Goal: Communication & Community: Answer question/provide support

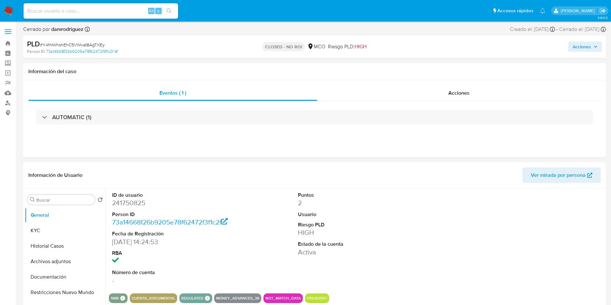
select select "10"
click at [428, 183] on div "Información de Usuario Ver mirada por persona" at bounding box center [314, 175] width 582 height 26
click at [11, 9] on img at bounding box center [8, 10] width 11 height 11
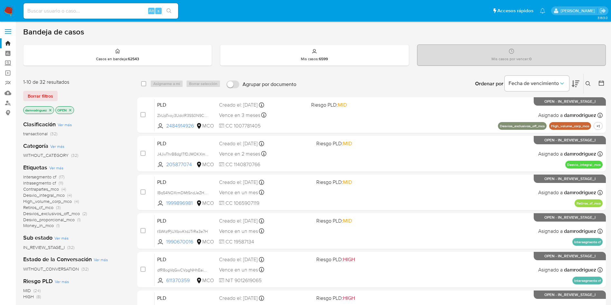
drag, startPoint x: 12, startPoint y: 10, endPoint x: 11, endPoint y: 16, distance: 5.9
click at [12, 10] on img at bounding box center [8, 10] width 11 height 11
click at [7, 8] on img at bounding box center [8, 10] width 11 height 11
click at [104, 12] on input at bounding box center [100, 11] width 155 height 8
paste input "hi7aFfLPNrce1nAMxguhSrhY"
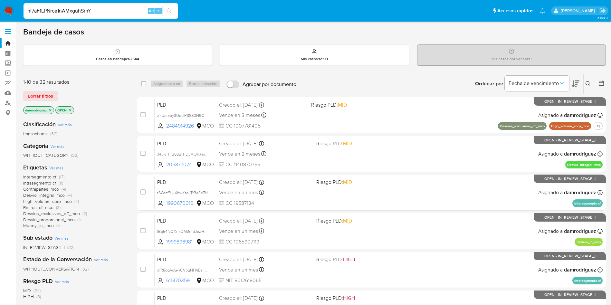
type input "hi7aFfLPNrce1nAMxguhSrhY"
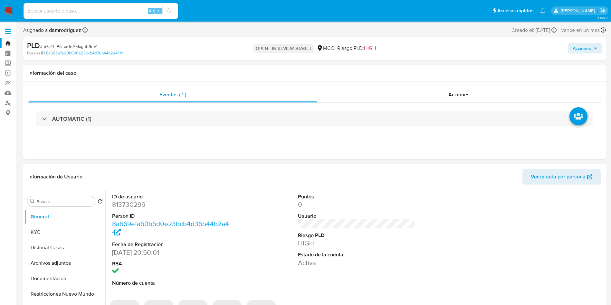
select select "10"
click at [134, 205] on dd "813730296" at bounding box center [170, 204] width 117 height 9
copy dd "813730296"
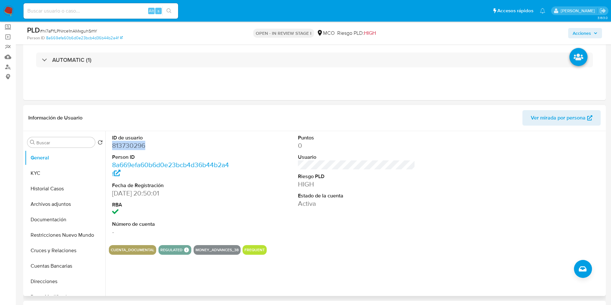
scroll to position [48, 0]
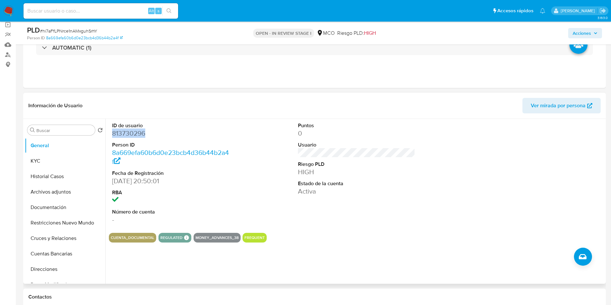
click at [123, 132] on dd "813730296" at bounding box center [170, 133] width 117 height 9
copy dd "813730296"
click at [80, 9] on input at bounding box center [100, 11] width 155 height 8
paste input "2026437367"
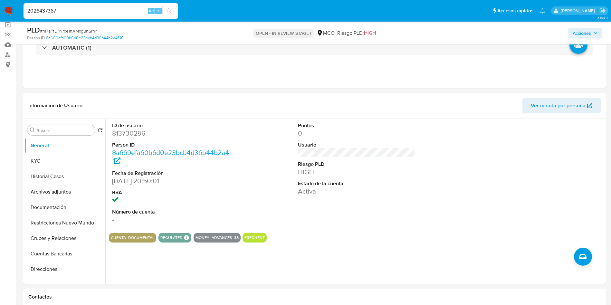
type input "2026437367"
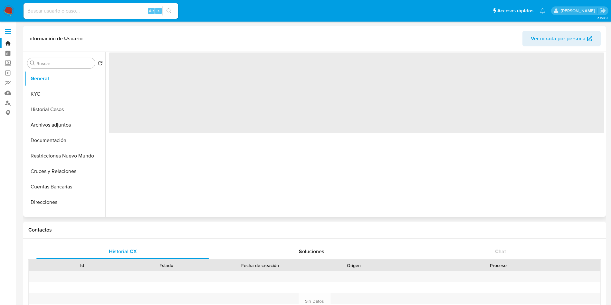
select select "10"
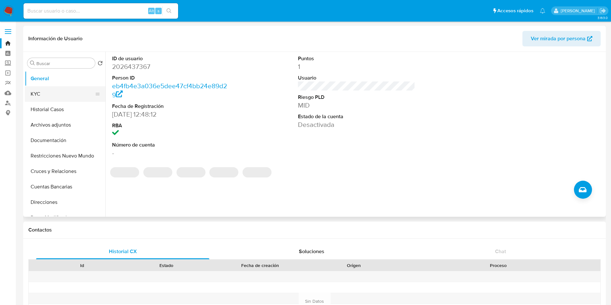
click at [61, 98] on button "KYC" at bounding box center [62, 93] width 75 height 15
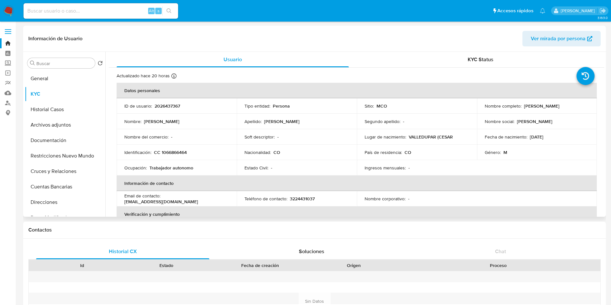
click at [293, 120] on div "Apellido : Jaraba Meza" at bounding box center [296, 121] width 105 height 6
drag, startPoint x: 269, startPoint y: 120, endPoint x: 295, endPoint y: 121, distance: 25.8
click at [294, 121] on div "Apellido : Jaraba Meza" at bounding box center [296, 121] width 105 height 6
click at [314, 122] on div "Apellido : Jaraba Meza" at bounding box center [296, 121] width 105 height 6
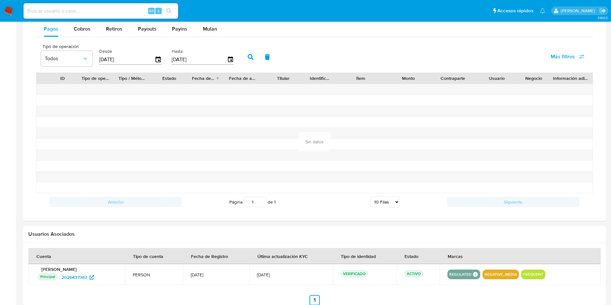
scroll to position [290, 0]
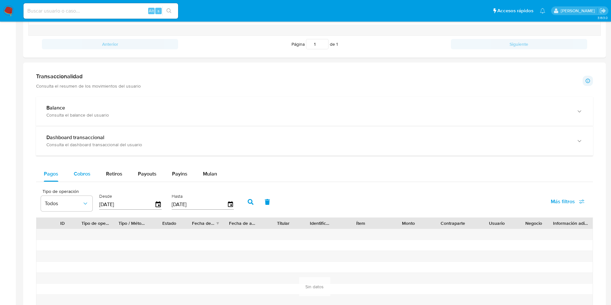
click at [83, 171] on span "Cobros" at bounding box center [82, 173] width 17 height 7
select select "10"
click at [338, 172] on div "Pagos Cobros Retiros Payouts Payins Mulan" at bounding box center [314, 173] width 557 height 15
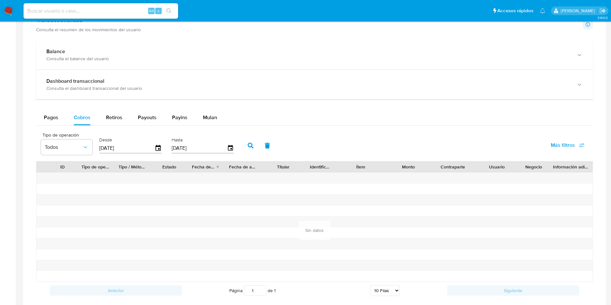
scroll to position [386, 0]
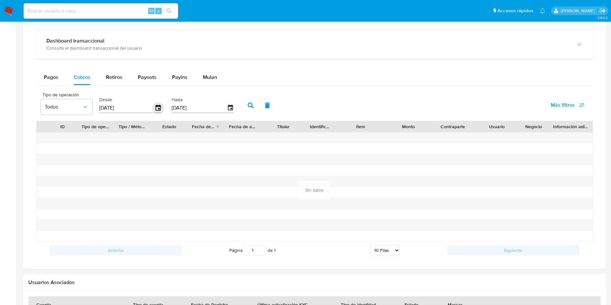
click at [156, 107] on icon "button" at bounding box center [158, 107] width 11 height 11
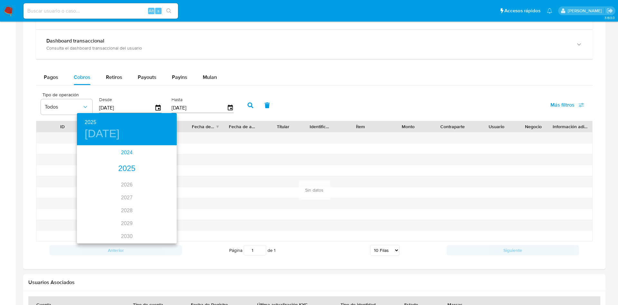
click at [129, 154] on div "2024" at bounding box center [127, 152] width 100 height 13
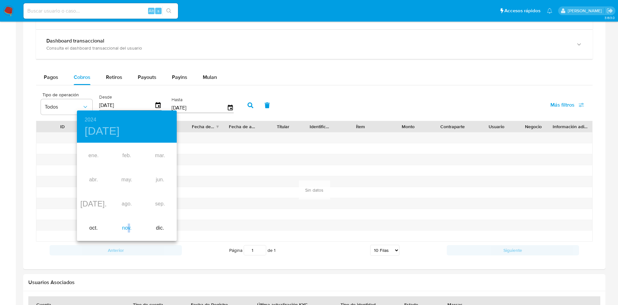
click at [129, 223] on div "nov." at bounding box center [126, 228] width 33 height 24
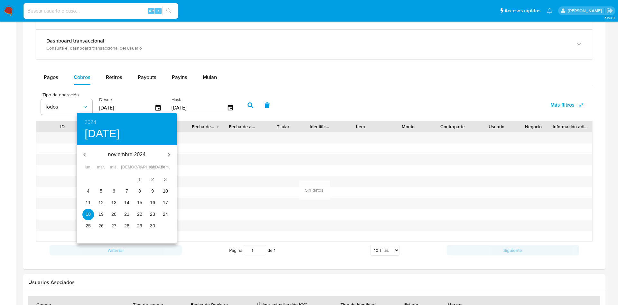
click at [129, 230] on button "28" at bounding box center [127, 226] width 12 height 12
type input "28/11/2024"
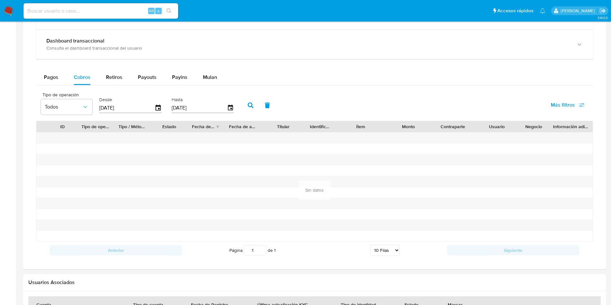
click at [247, 100] on button "button" at bounding box center [250, 105] width 17 height 15
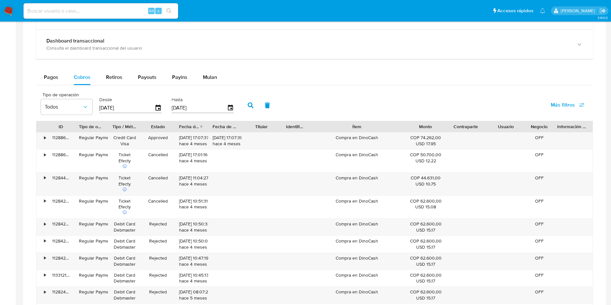
drag, startPoint x: 382, startPoint y: 128, endPoint x: 428, endPoint y: 127, distance: 46.0
click at [428, 127] on div "ID Tipo de operación Tipo / Método Estado Fecha de creación Fecha de aprobación…" at bounding box center [314, 126] width 556 height 11
drag, startPoint x: 389, startPoint y: 139, endPoint x: 329, endPoint y: 139, distance: 59.6
click at [329, 139] on div "Compra en DinoCash" at bounding box center [356, 140] width 97 height 17
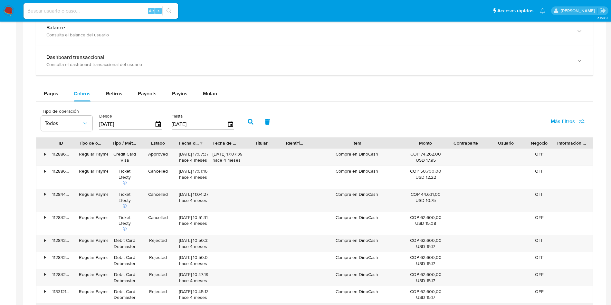
scroll to position [358, 0]
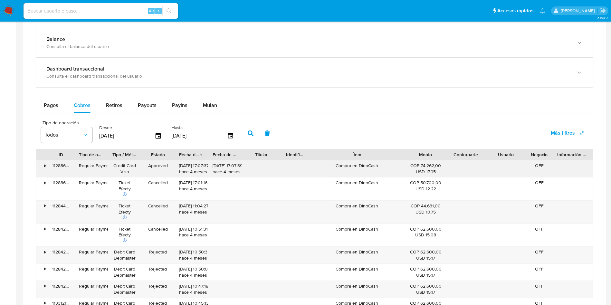
drag, startPoint x: 182, startPoint y: 168, endPoint x: 200, endPoint y: 168, distance: 18.0
click at [200, 168] on div "30/05/2025 17:07:37 hace 4 meses" at bounding box center [191, 169] width 24 height 12
click at [5, 12] on img at bounding box center [8, 10] width 11 height 11
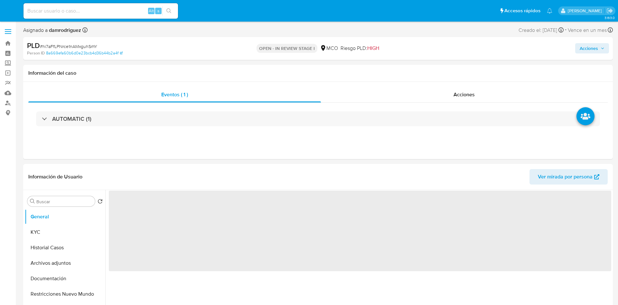
select select "10"
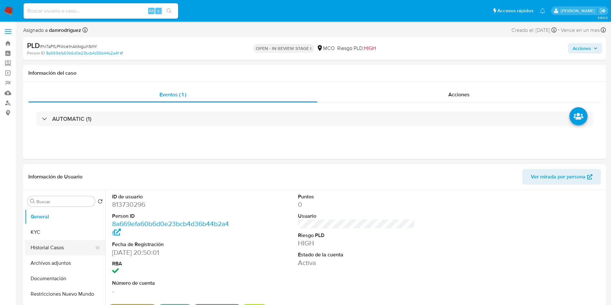
click at [52, 248] on button "Historial Casos" at bounding box center [62, 247] width 75 height 15
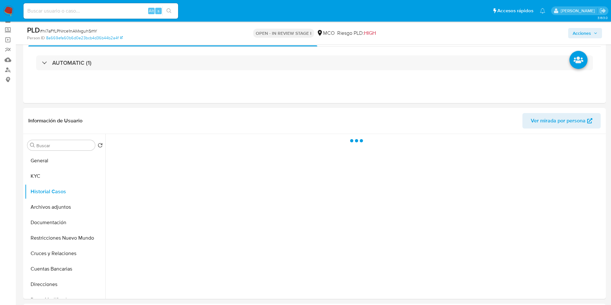
scroll to position [48, 0]
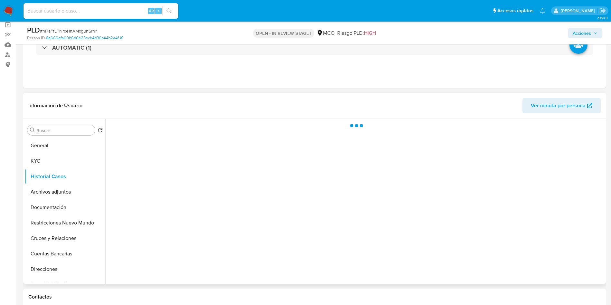
click at [241, 104] on header "Información de Usuario Ver mirada por persona" at bounding box center [314, 105] width 572 height 15
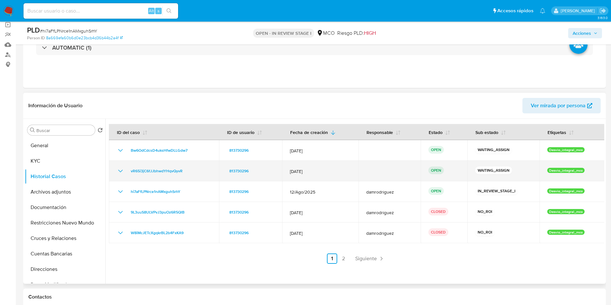
drag, startPoint x: 189, startPoint y: 168, endPoint x: 127, endPoint y: 170, distance: 62.2
click at [127, 170] on div "vR65i3jC6fJJbhwdYHqvQyvR" at bounding box center [164, 171] width 95 height 8
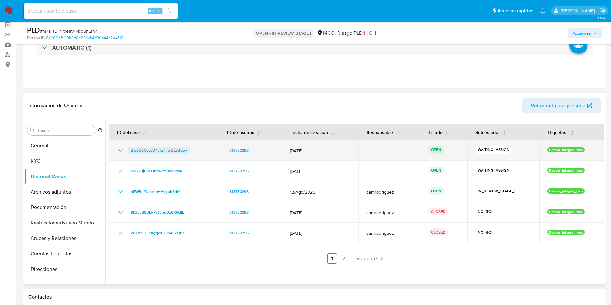
drag, startPoint x: 198, startPoint y: 150, endPoint x: 128, endPoint y: 152, distance: 69.9
click at [128, 152] on div "Bw6OdCdcsD4uksHfwDLLGdw7" at bounding box center [164, 150] width 95 height 8
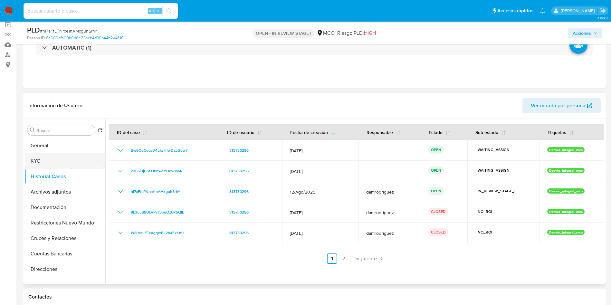
click at [48, 160] on button "KYC" at bounding box center [62, 160] width 75 height 15
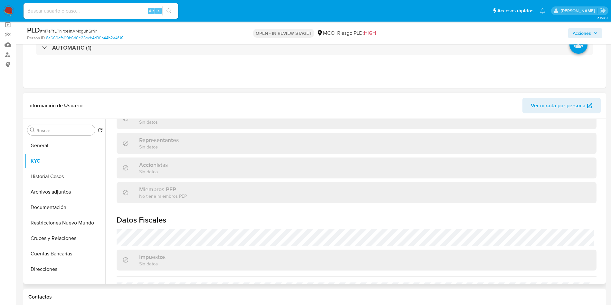
scroll to position [419, 0]
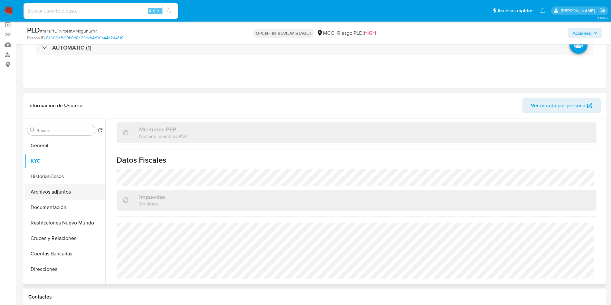
click at [63, 191] on button "Archivos adjuntos" at bounding box center [62, 191] width 75 height 15
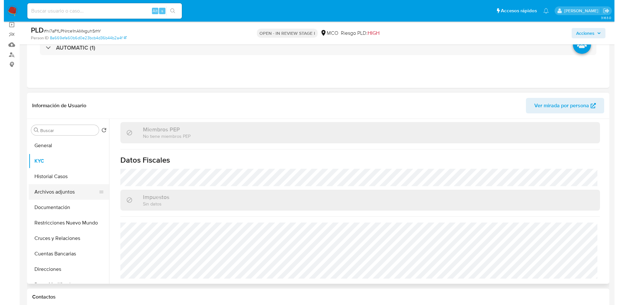
scroll to position [0, 0]
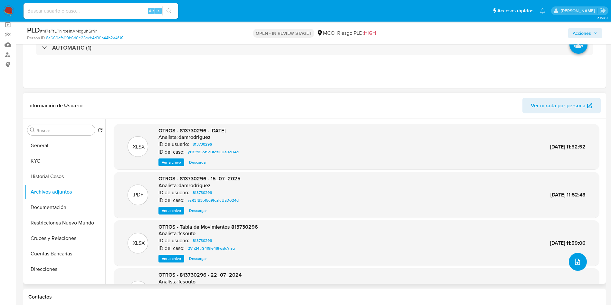
click at [577, 260] on icon "upload-file" at bounding box center [577, 261] width 5 height 6
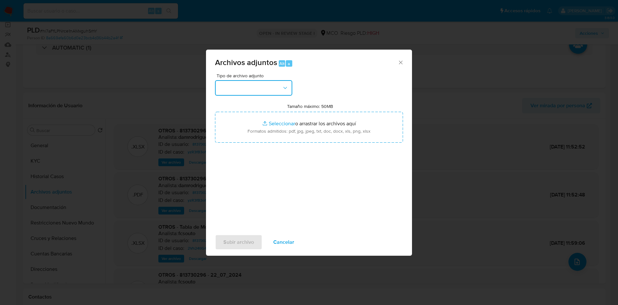
click at [244, 87] on button "button" at bounding box center [253, 87] width 77 height 15
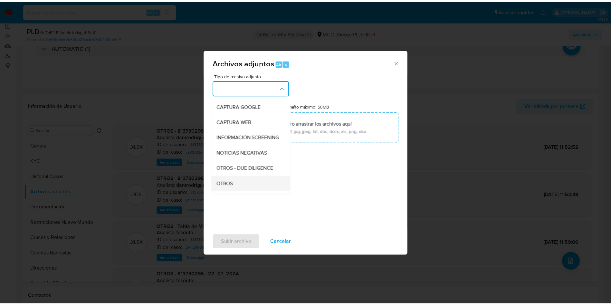
scroll to position [48, 0]
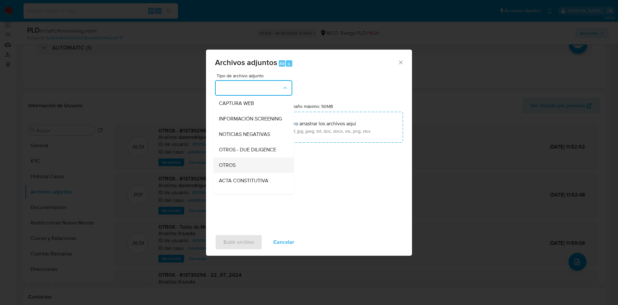
click at [237, 167] on div "OTROS" at bounding box center [252, 164] width 66 height 15
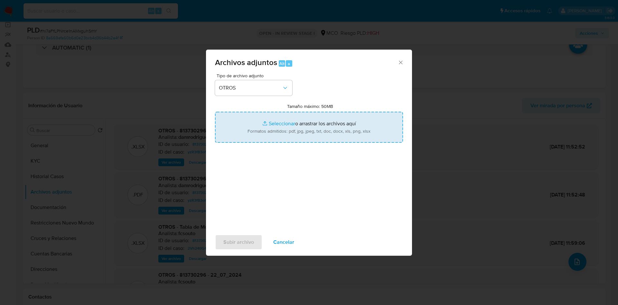
click at [258, 133] on input "Tamaño máximo: 50MB Seleccionar archivos" at bounding box center [309, 127] width 188 height 31
type input "C:\fakepath\813730296 - 15_10_2025.pdf"
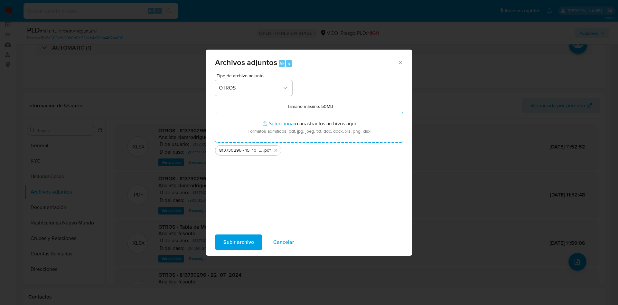
click at [239, 243] on span "Subir archivo" at bounding box center [238, 242] width 31 height 14
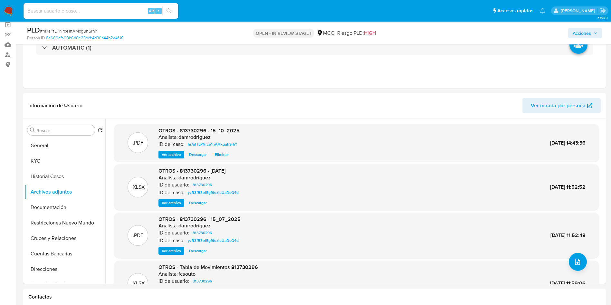
drag, startPoint x: 577, startPoint y: 30, endPoint x: 573, endPoint y: 33, distance: 4.4
click at [577, 30] on span "Acciones" at bounding box center [581, 33] width 18 height 10
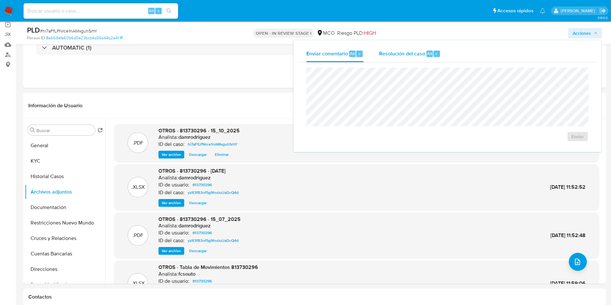
click at [401, 53] on span "Resolución del caso" at bounding box center [402, 53] width 46 height 7
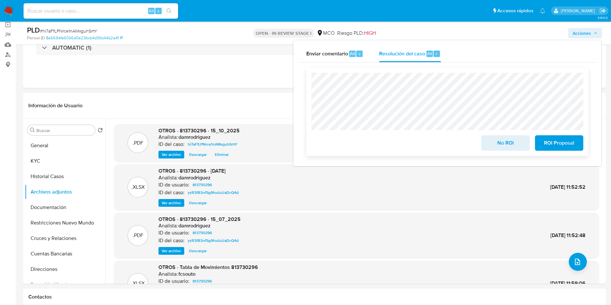
click at [503, 145] on span "No ROI" at bounding box center [505, 143] width 32 height 14
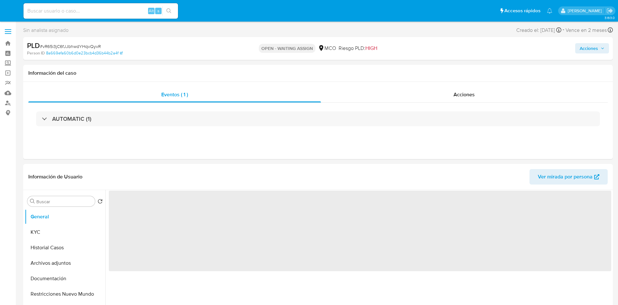
select select "10"
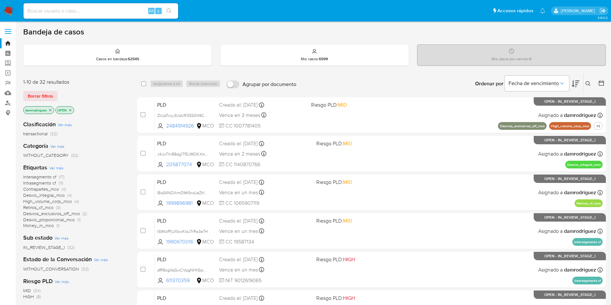
click at [50, 109] on icon "close-filter" at bounding box center [50, 110] width 4 height 4
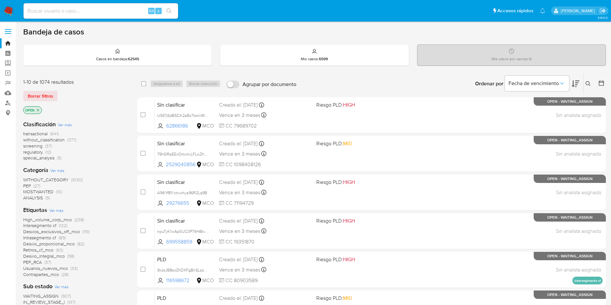
click at [587, 82] on icon at bounding box center [587, 83] width 5 height 5
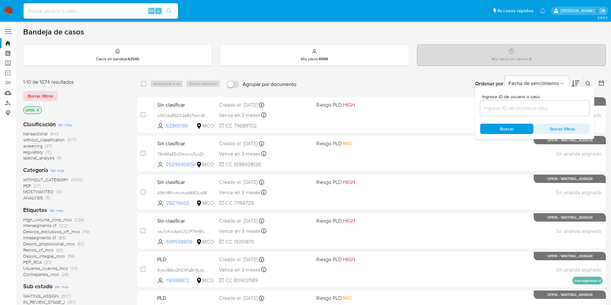
click at [541, 109] on input at bounding box center [534, 108] width 109 height 8
type input "Bw6OdCdcsD4uksHfwDLLGdw7"
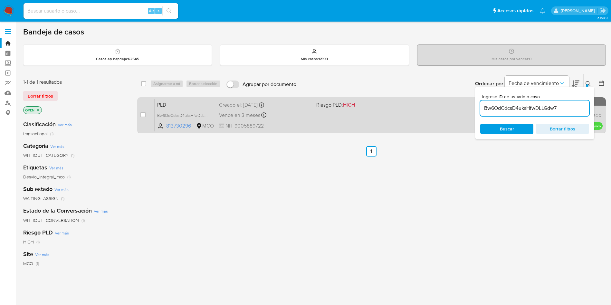
click at [146, 112] on div "case-item-checkbox No es posible asignar el caso" at bounding box center [147, 115] width 14 height 33
click at [144, 113] on input "checkbox" at bounding box center [142, 114] width 5 height 5
checkbox input "true"
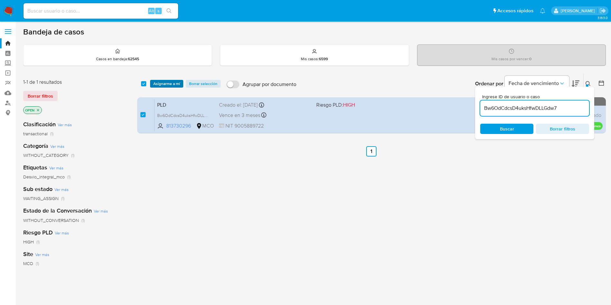
click at [167, 80] on span "Asignarme a mí" at bounding box center [166, 83] width 27 height 6
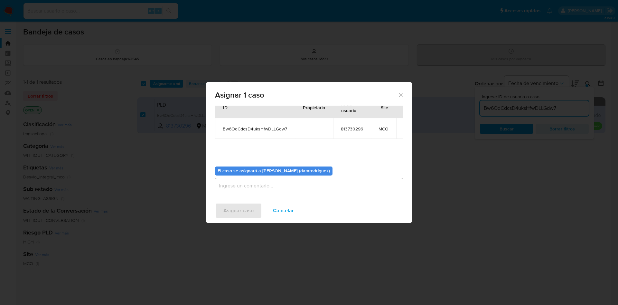
scroll to position [33, 0]
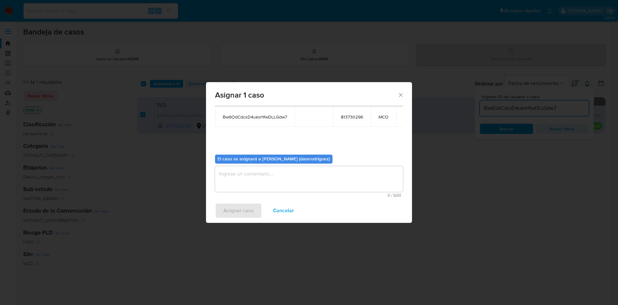
click at [246, 177] on textarea "assign-modal" at bounding box center [309, 179] width 188 height 26
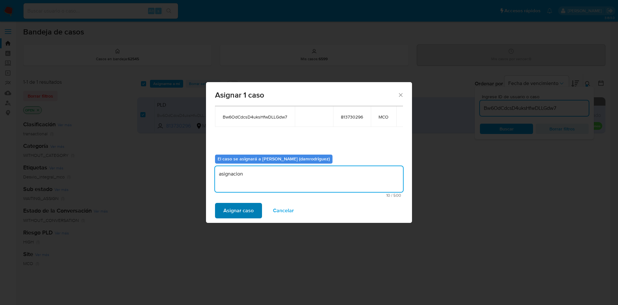
type textarea "asignacion"
click at [254, 213] on button "Asignar caso" at bounding box center [238, 210] width 47 height 15
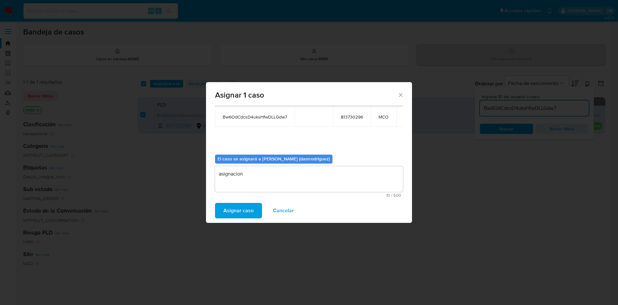
click at [236, 210] on span "Asignar caso" at bounding box center [238, 210] width 30 height 14
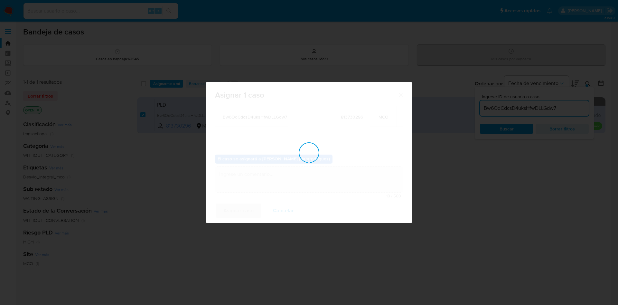
checkbox input "false"
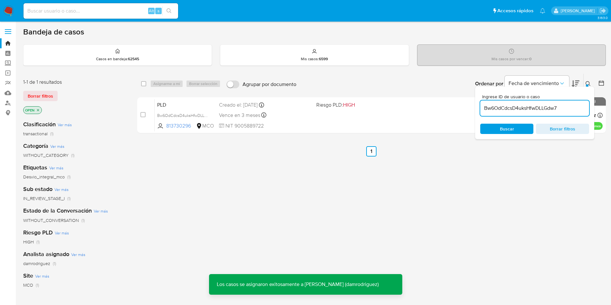
click at [519, 109] on input "Bw6OdCdcsD4uksHfwDLLGdw7" at bounding box center [534, 108] width 109 height 8
paste input "vR65i3jC6fJJbhwdYHqvQyvR"
type input "vR65i3jC6fJJbhwdYHqvQyvR"
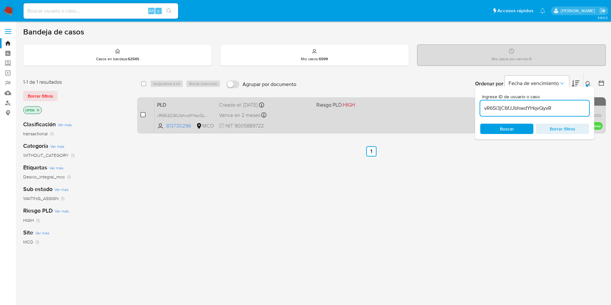
click at [144, 112] on input "checkbox" at bounding box center [142, 114] width 5 height 5
checkbox input "true"
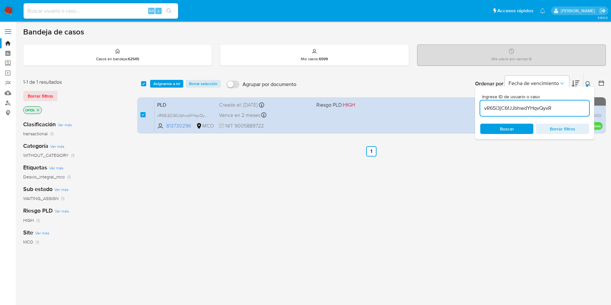
click at [164, 77] on div "select-all-cases-checkbox Asignarme a mí Borrar selección Agrupar por documento…" at bounding box center [371, 84] width 468 height 20
click at [164, 84] on span "Asignarme a mí" at bounding box center [166, 83] width 27 height 6
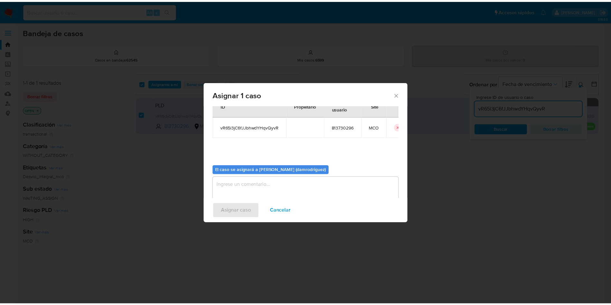
scroll to position [33, 0]
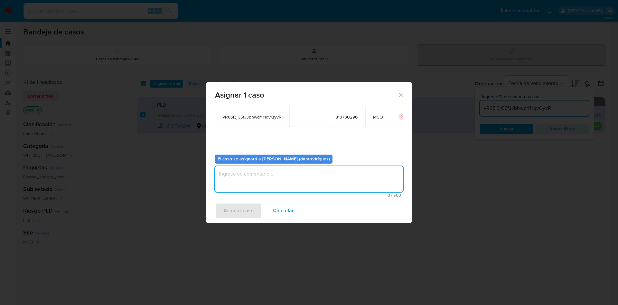
click at [259, 185] on textarea "assign-modal" at bounding box center [309, 179] width 188 height 26
type textarea "asignacion"
click at [244, 204] on span "Asignar caso" at bounding box center [238, 210] width 30 height 14
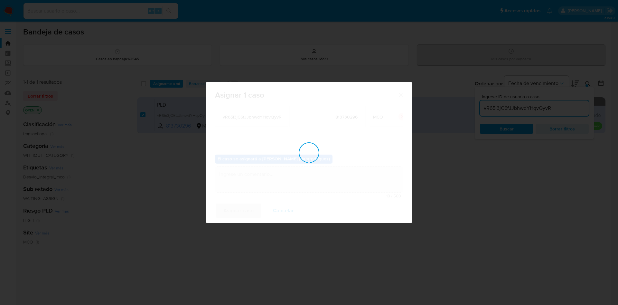
checkbox input "false"
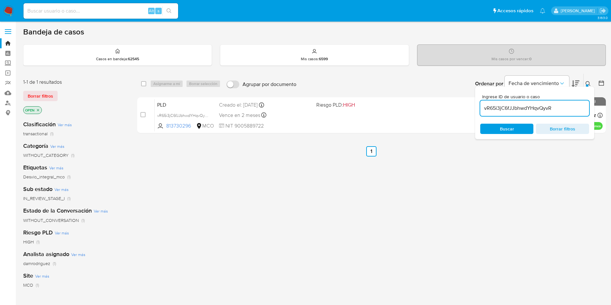
click at [11, 9] on img at bounding box center [8, 10] width 11 height 11
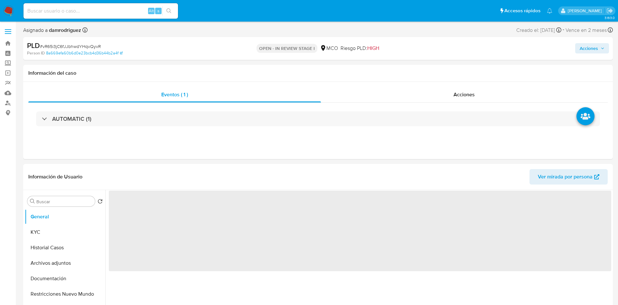
select select "10"
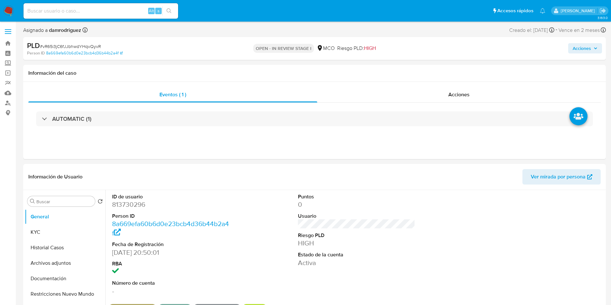
click at [589, 51] on span "Acciones" at bounding box center [581, 48] width 18 height 10
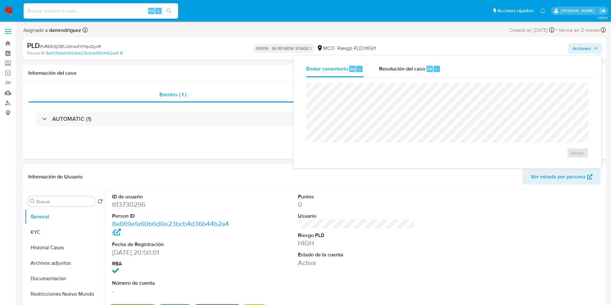
click at [412, 59] on div "Enviar comentario Alt c Resolución del caso Alt r Enviar" at bounding box center [447, 111] width 308 height 113
click at [405, 70] on span "Resolución del caso" at bounding box center [402, 68] width 46 height 7
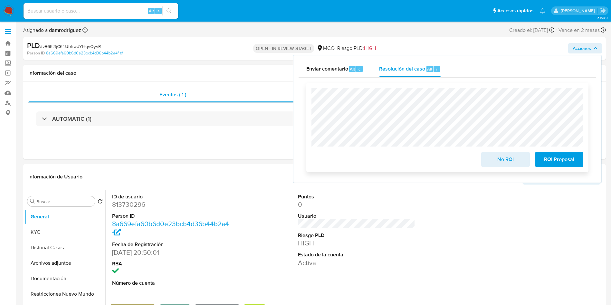
click at [501, 157] on span "No ROI" at bounding box center [505, 159] width 32 height 14
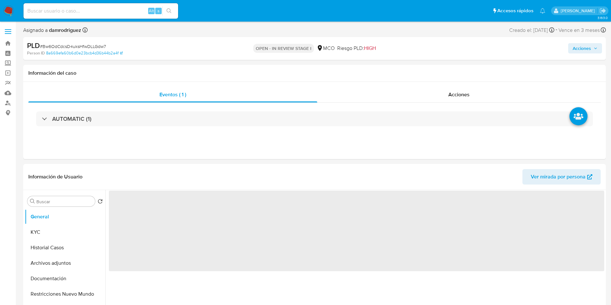
select select "10"
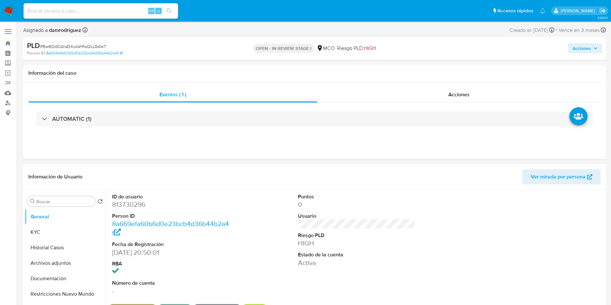
click at [585, 52] on span "Acciones" at bounding box center [581, 48] width 18 height 10
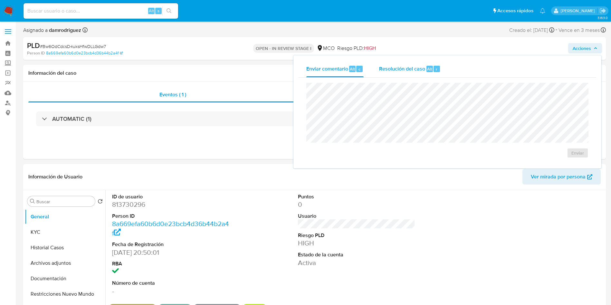
click at [420, 61] on div "Resolución del caso Alt r" at bounding box center [409, 69] width 61 height 17
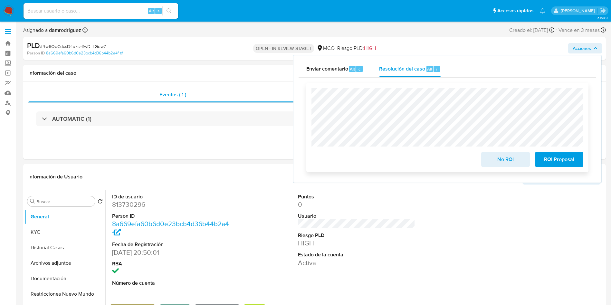
click at [503, 160] on span "No ROI" at bounding box center [505, 159] width 32 height 14
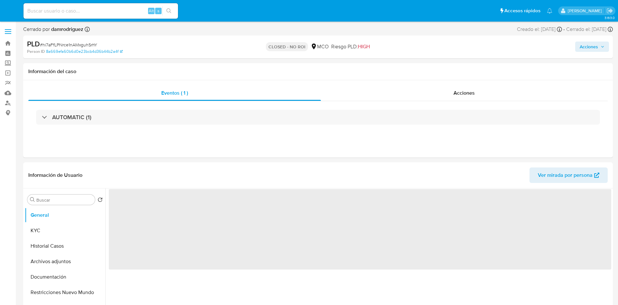
select select "10"
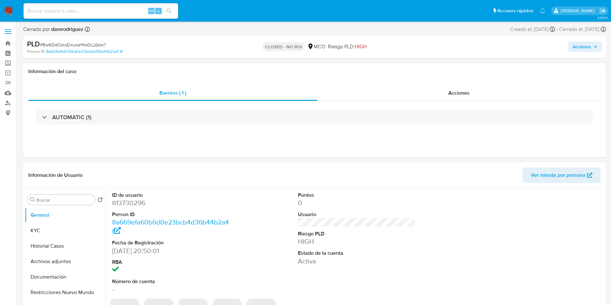
select select "10"
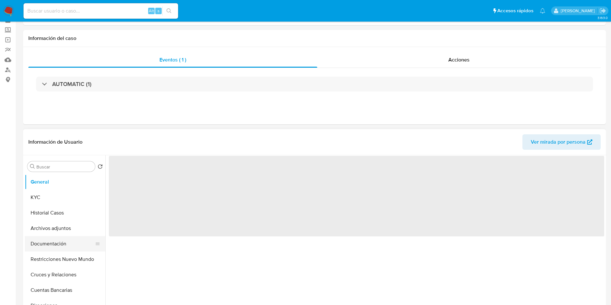
scroll to position [48, 0]
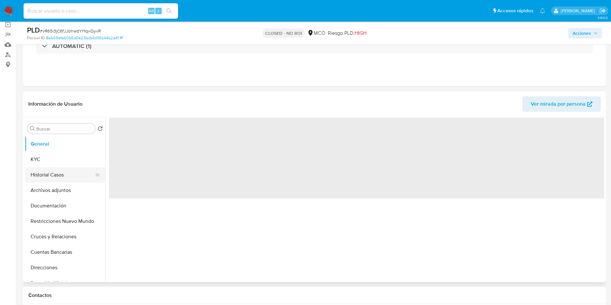
click at [45, 179] on button "Historial Casos" at bounding box center [62, 174] width 75 height 15
select select "10"
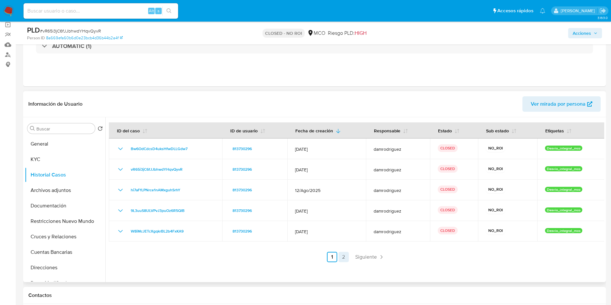
click at [338, 255] on link "2" at bounding box center [343, 257] width 10 height 10
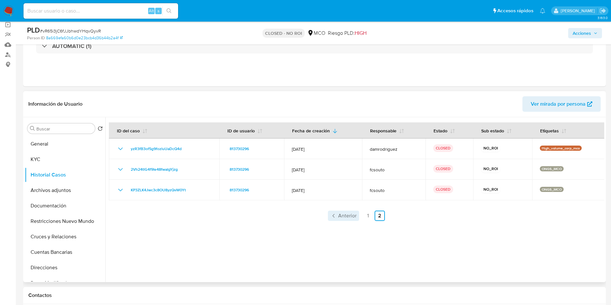
click at [357, 212] on link "Anterior" at bounding box center [343, 216] width 31 height 10
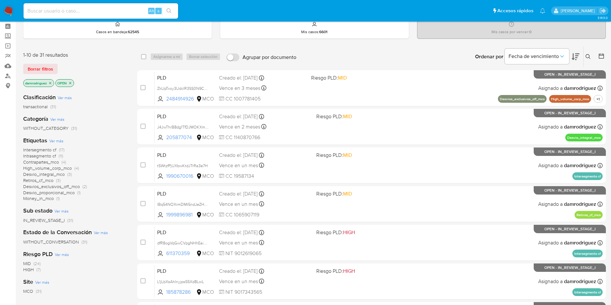
scroll to position [48, 0]
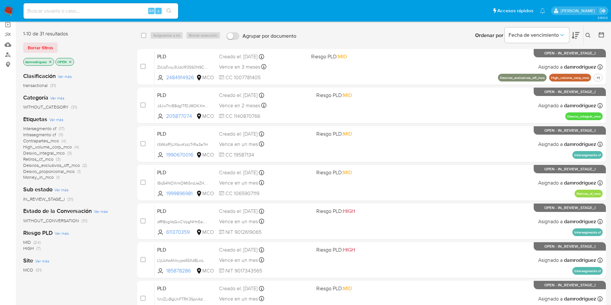
click at [63, 223] on span "WITHOUT_CONVERSATION" at bounding box center [51, 220] width 56 height 6
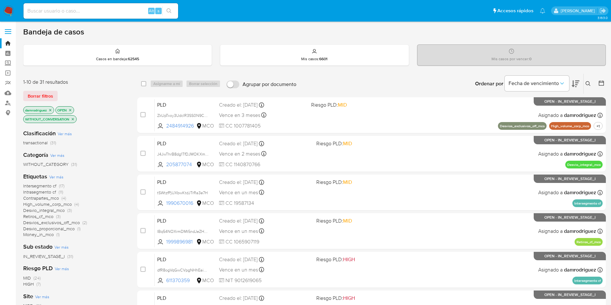
click at [72, 117] on icon "close-filter" at bounding box center [73, 119] width 4 height 4
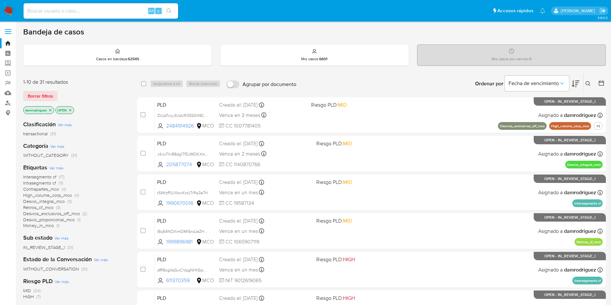
scroll to position [48, 0]
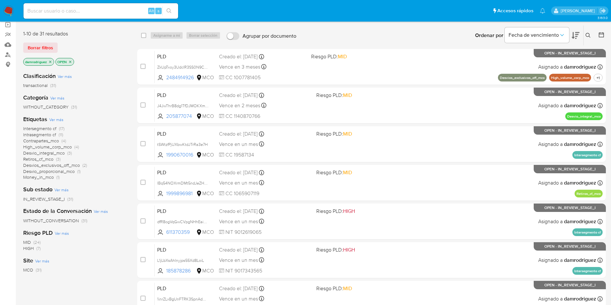
click at [124, 82] on div "transactional (31)" at bounding box center [75, 85] width 104 height 6
click at [81, 11] on input at bounding box center [100, 11] width 155 height 8
paste input "tLJMYwBYfxv0esdkBMDcuxKI"
type input "tLJMYwBYfxv0esdkBMDcuxKI"
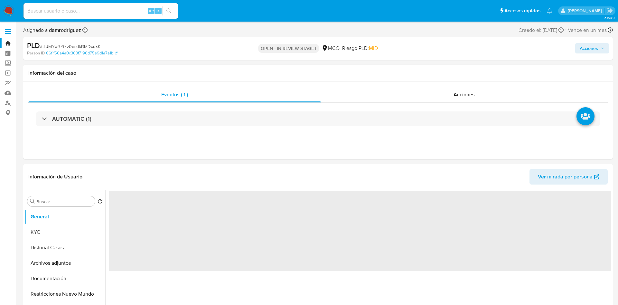
select select "10"
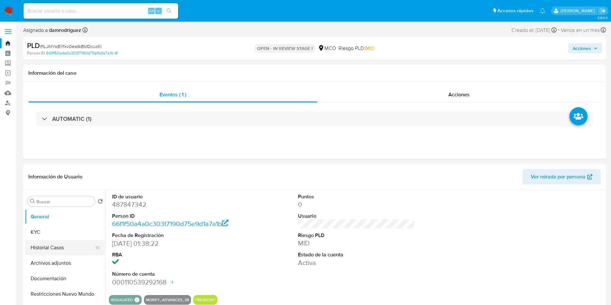
click at [54, 243] on button "Historial Casos" at bounding box center [62, 247] width 75 height 15
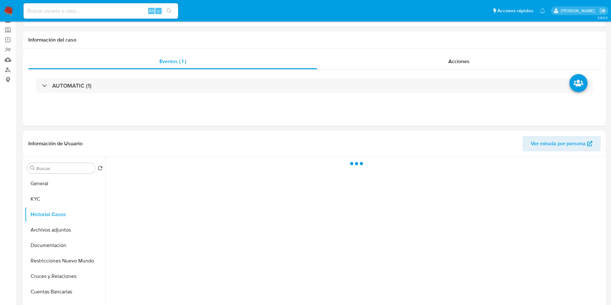
scroll to position [48, 0]
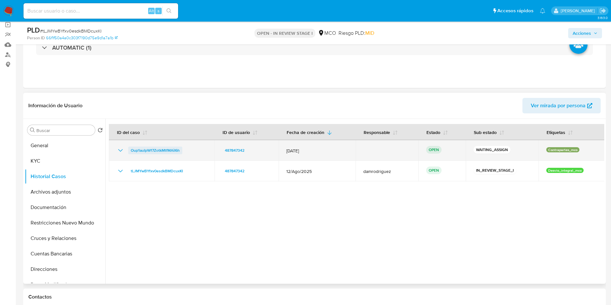
drag, startPoint x: 195, startPoint y: 151, endPoint x: 130, endPoint y: 154, distance: 65.1
click at [130, 154] on div "Oup1auIpWf7ZotkMtfMAiI6h" at bounding box center [162, 150] width 90 height 8
click at [146, 146] on span "Oup1auIpWf7ZotkMtfMAiI6h" at bounding box center [155, 150] width 49 height 8
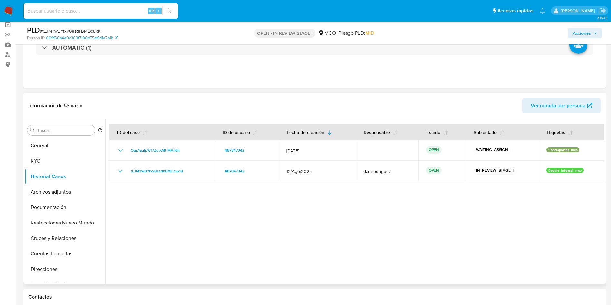
click at [234, 217] on div at bounding box center [354, 201] width 499 height 165
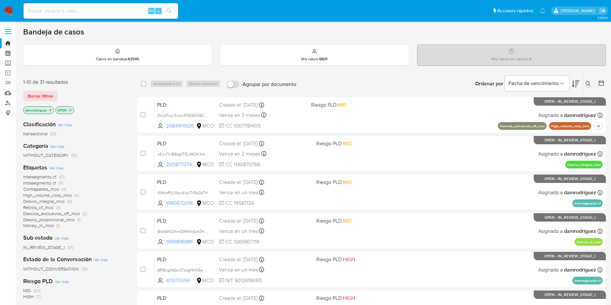
click at [590, 83] on icon at bounding box center [587, 83] width 5 height 5
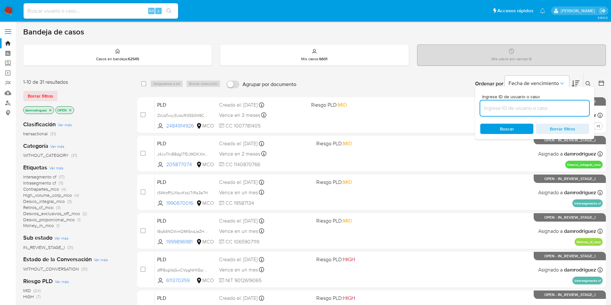
click at [523, 107] on input at bounding box center [534, 108] width 109 height 8
type input "Oup1auIpWf7ZotkMtfMAiI6h"
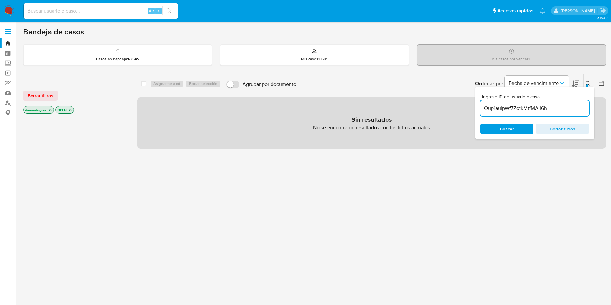
click at [51, 108] on icon "close-filter" at bounding box center [50, 110] width 4 height 4
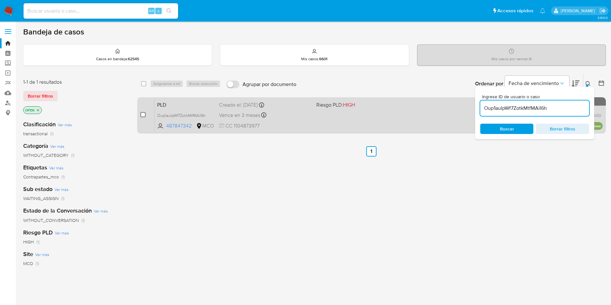
click at [142, 114] on input "checkbox" at bounding box center [142, 114] width 5 height 5
checkbox input "true"
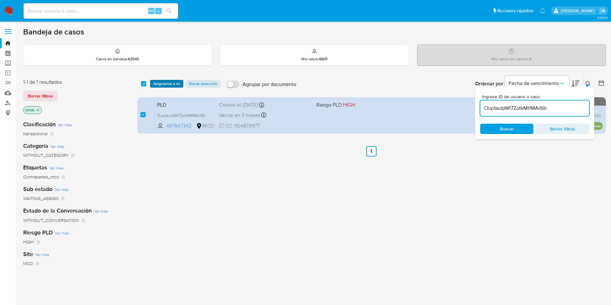
click at [168, 85] on span "Asignarme a mí" at bounding box center [166, 83] width 27 height 6
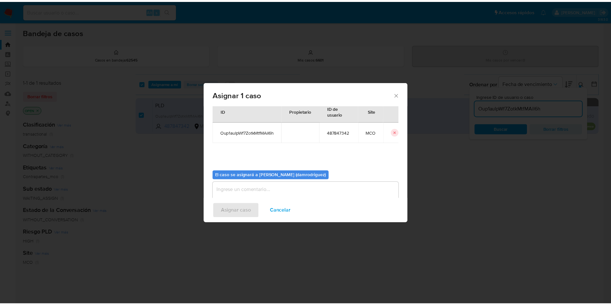
scroll to position [33, 0]
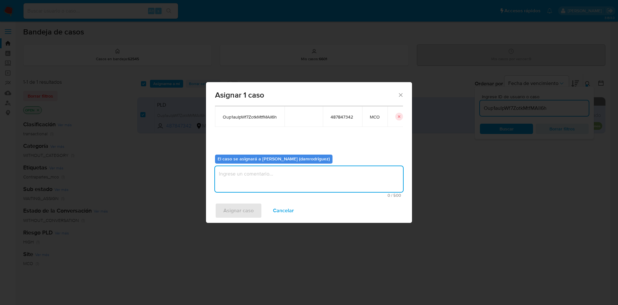
click at [261, 186] on textarea "assign-modal" at bounding box center [309, 179] width 188 height 26
type textarea "q"
type textarea "asignacion"
click at [232, 209] on span "Asignar caso" at bounding box center [238, 210] width 30 height 14
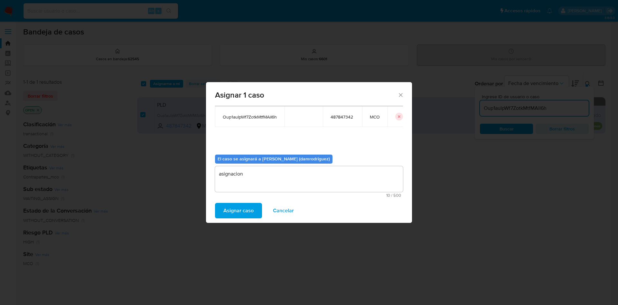
click at [233, 211] on span "Asignar caso" at bounding box center [238, 210] width 30 height 14
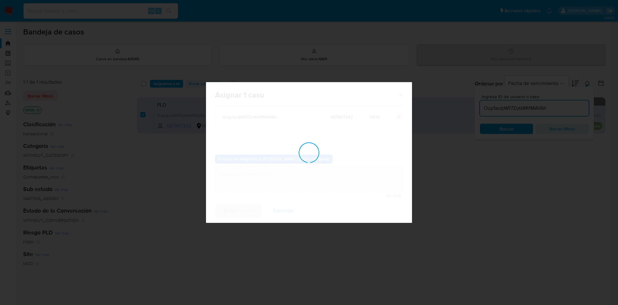
checkbox input "false"
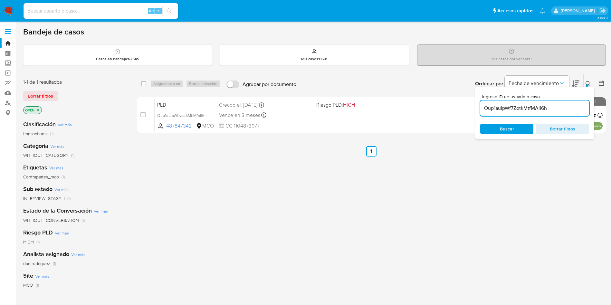
click at [9, 7] on img at bounding box center [8, 10] width 11 height 11
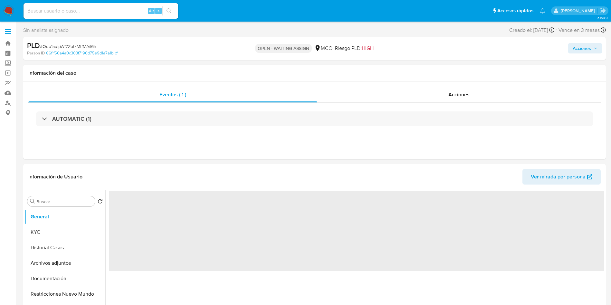
select select "10"
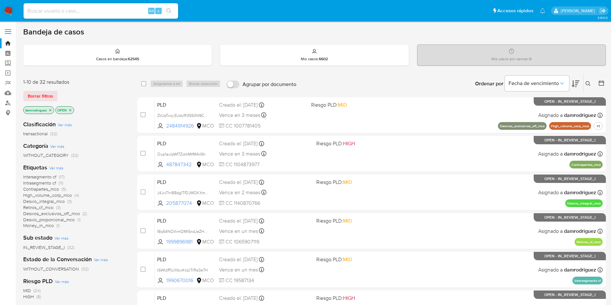
click at [9, 9] on img at bounding box center [8, 10] width 11 height 11
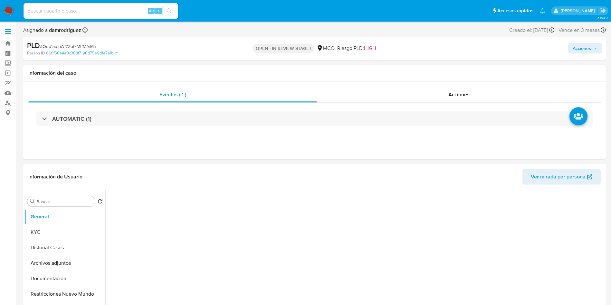
select select "10"
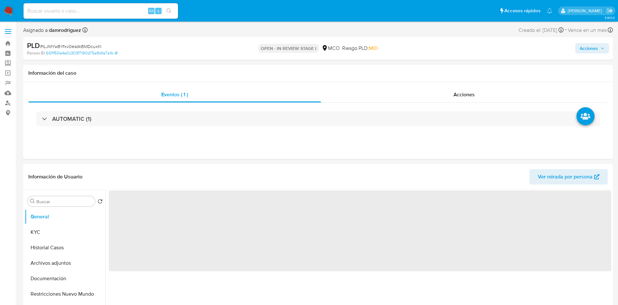
select select "10"
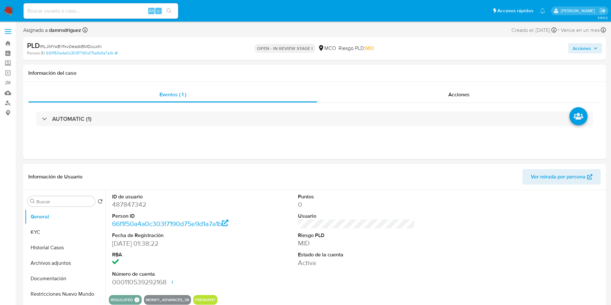
click at [127, 203] on dd "487847342" at bounding box center [170, 204] width 117 height 9
copy dd "487847342"
click at [61, 245] on button "Historial Casos" at bounding box center [65, 247] width 80 height 15
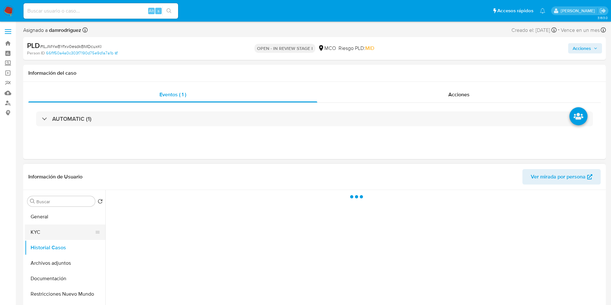
click at [63, 236] on button "KYC" at bounding box center [62, 231] width 75 height 15
click at [184, 204] on div at bounding box center [356, 271] width 495 height 162
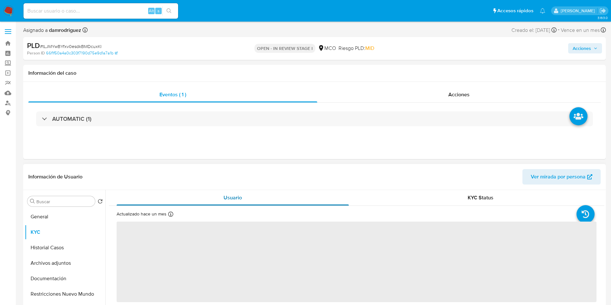
click at [185, 197] on div "Usuario" at bounding box center [233, 197] width 232 height 15
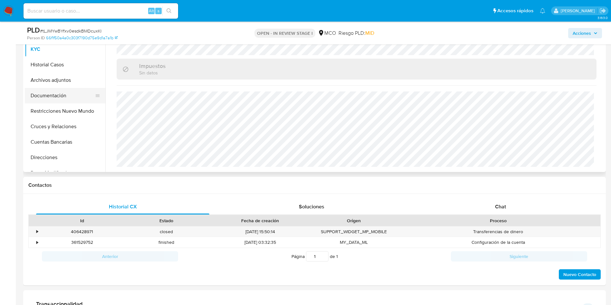
scroll to position [145, 0]
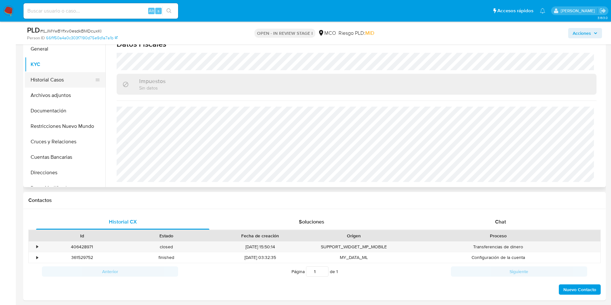
click at [57, 86] on button "Historial Casos" at bounding box center [62, 79] width 75 height 15
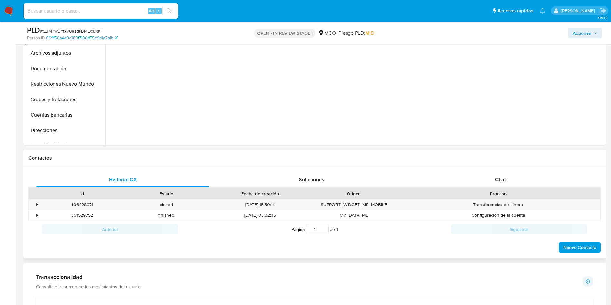
scroll to position [97, 0]
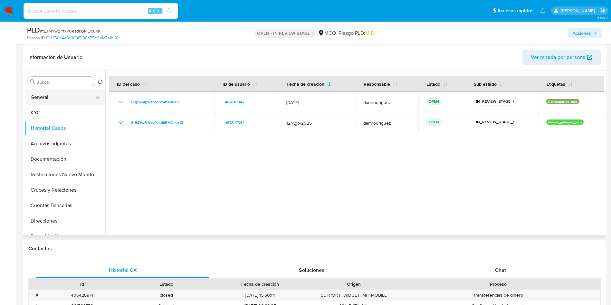
click at [30, 98] on button "General" at bounding box center [62, 96] width 75 height 15
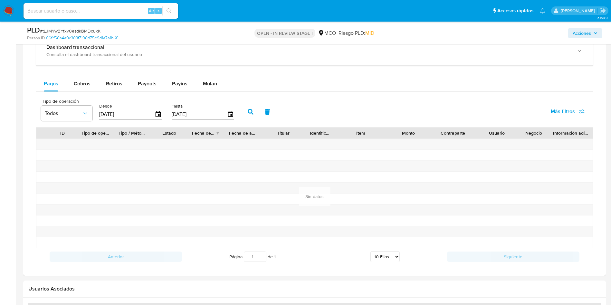
scroll to position [386, 0]
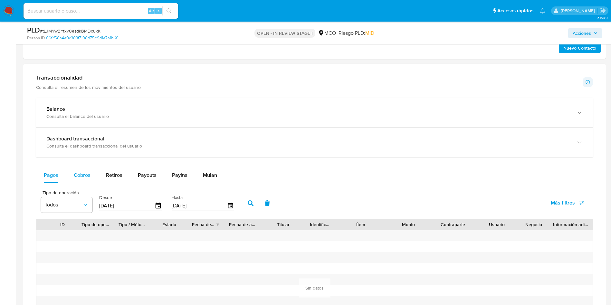
click at [80, 182] on div "Cobros" at bounding box center [82, 174] width 17 height 15
select select "10"
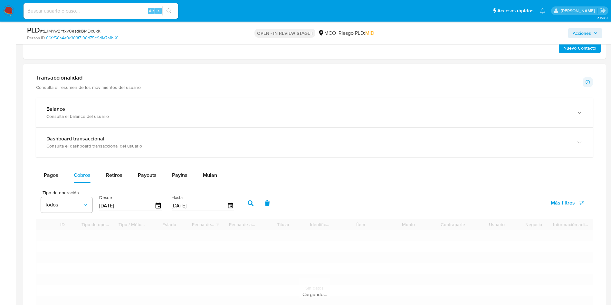
click at [331, 180] on div "Pagos Cobros Retiros Payouts Payins Mulan" at bounding box center [314, 174] width 557 height 15
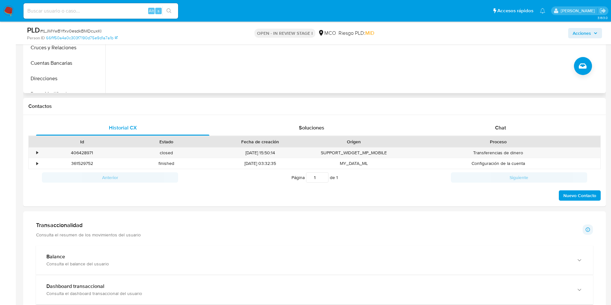
scroll to position [48, 0]
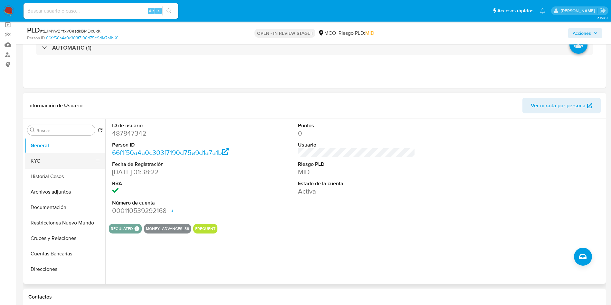
click at [49, 154] on button "KYC" at bounding box center [62, 160] width 75 height 15
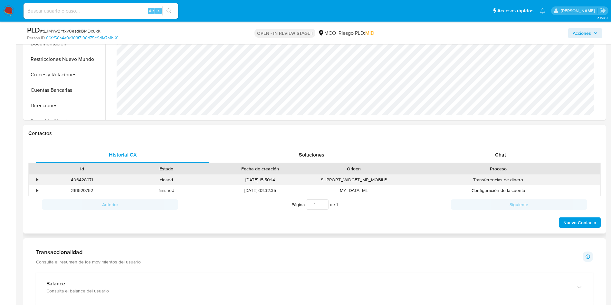
scroll to position [209, 0]
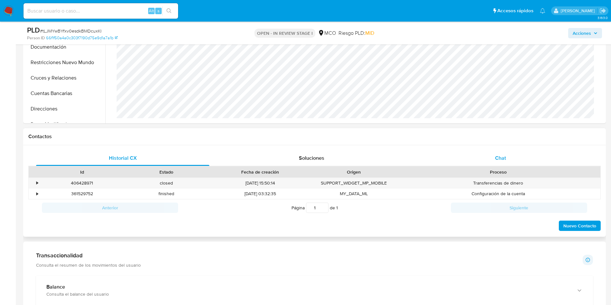
click at [505, 152] on div "Chat" at bounding box center [500, 157] width 173 height 15
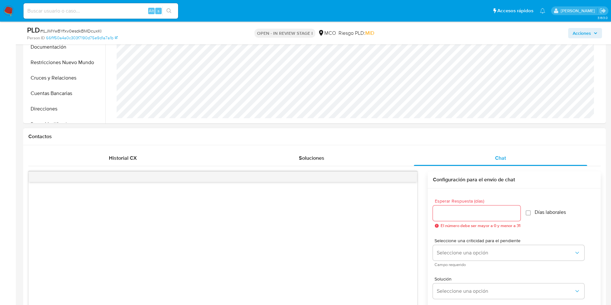
scroll to position [257, 0]
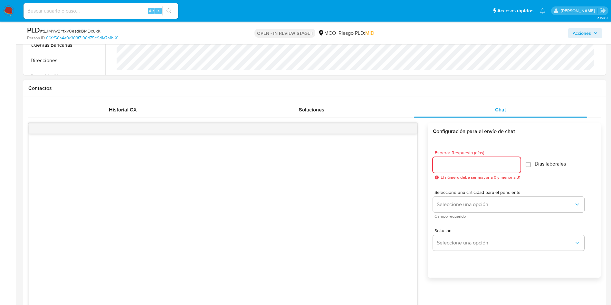
click at [471, 164] on input "Esperar Respuesta (días)" at bounding box center [477, 165] width 88 height 8
type input "3"
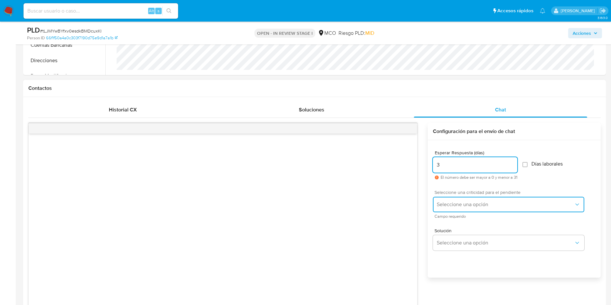
click at [467, 204] on span "Seleccione una opción" at bounding box center [505, 204] width 137 height 6
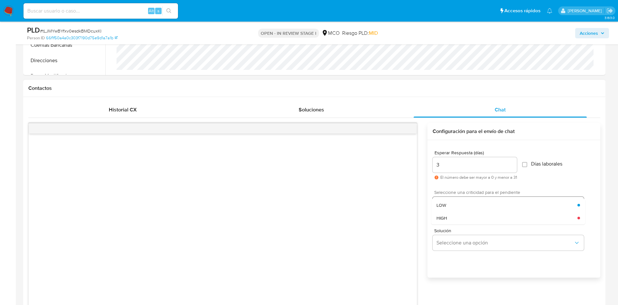
click at [467, 204] on div "LOW" at bounding box center [507, 205] width 141 height 13
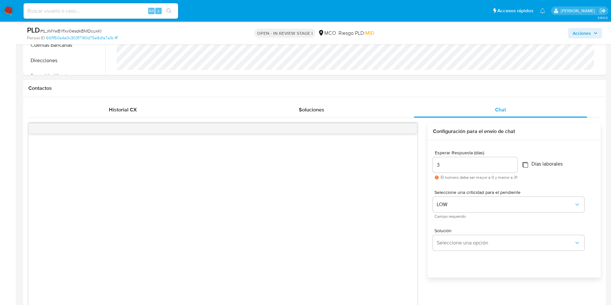
click at [527, 166] on input "Días laborales" at bounding box center [524, 164] width 5 height 5
checkbox input "true"
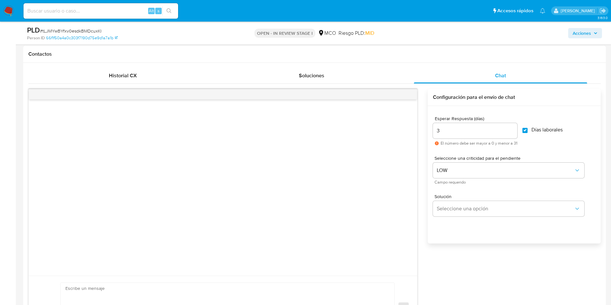
scroll to position [353, 0]
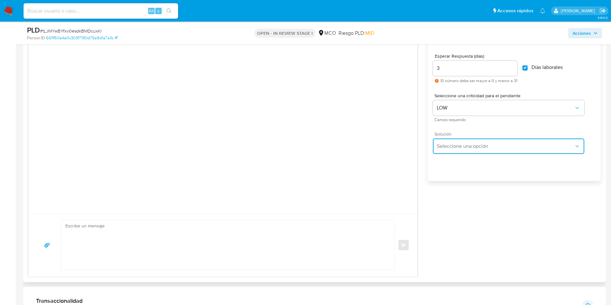
click at [458, 145] on span "Seleccione una opción" at bounding box center [505, 146] width 137 height 6
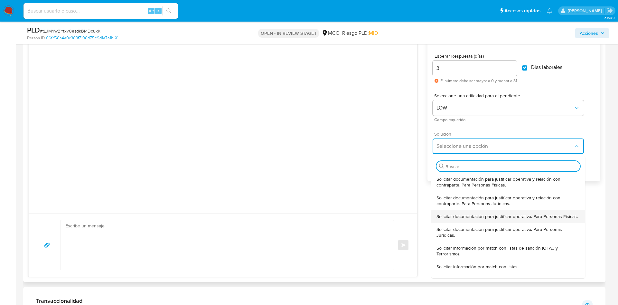
click at [467, 217] on span "Solicitar documentación para justificar operativa. Para Personas Físicas." at bounding box center [507, 216] width 141 height 6
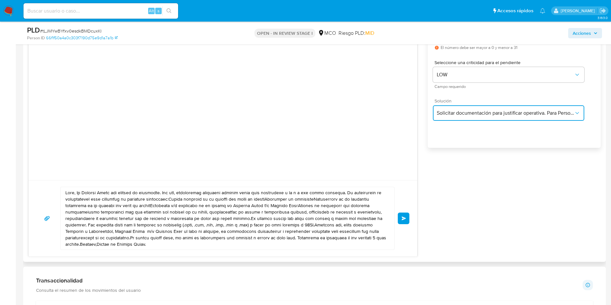
scroll to position [402, 0]
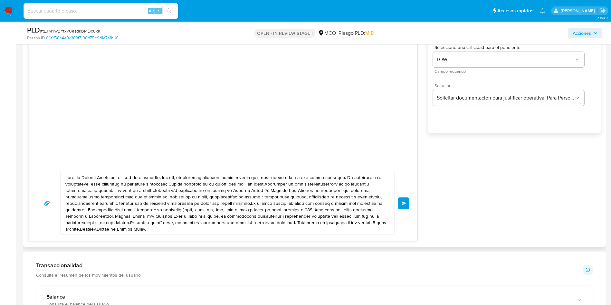
click at [78, 176] on textarea at bounding box center [225, 203] width 321 height 62
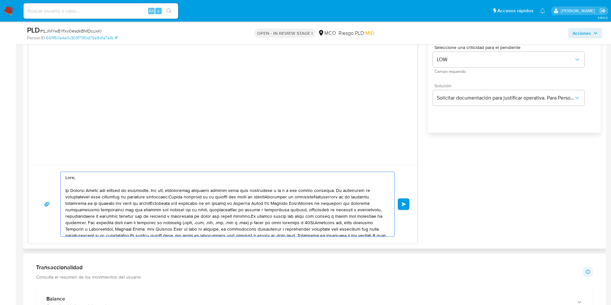
click at [169, 195] on textarea at bounding box center [225, 204] width 321 height 64
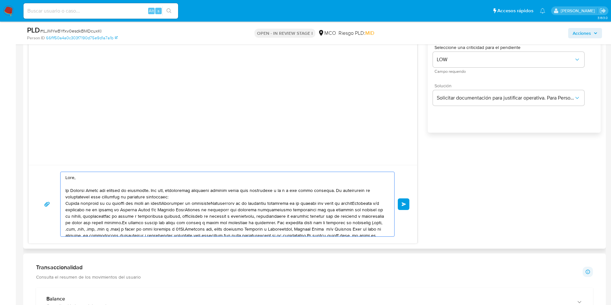
click at [171, 204] on textarea at bounding box center [225, 204] width 321 height 64
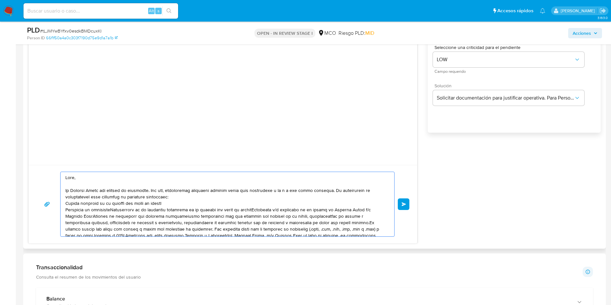
click at [114, 209] on textarea at bounding box center [225, 204] width 321 height 64
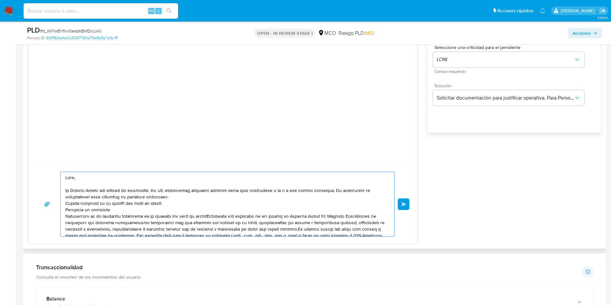
click at [211, 217] on textarea at bounding box center [225, 204] width 321 height 64
click at [208, 222] on textarea at bounding box center [225, 204] width 321 height 64
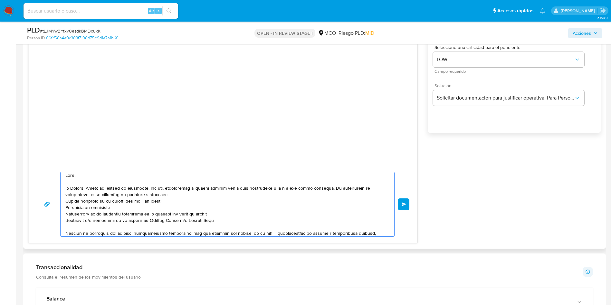
scroll to position [37, 0]
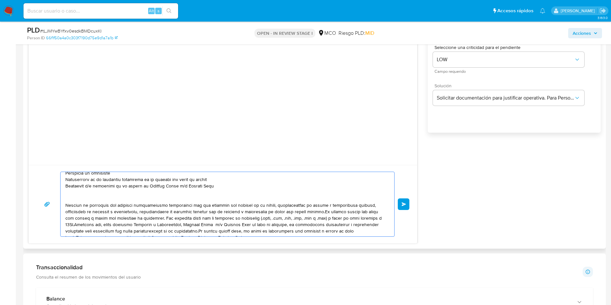
click at [322, 210] on textarea at bounding box center [225, 204] width 321 height 64
click at [160, 218] on textarea at bounding box center [225, 204] width 321 height 64
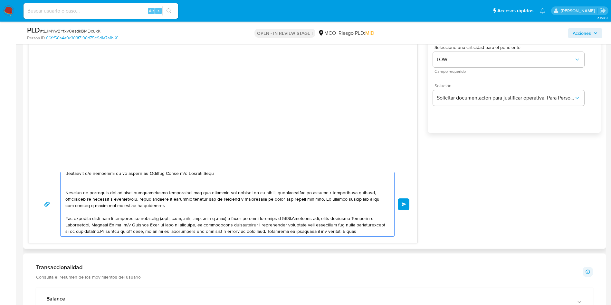
scroll to position [56, 0]
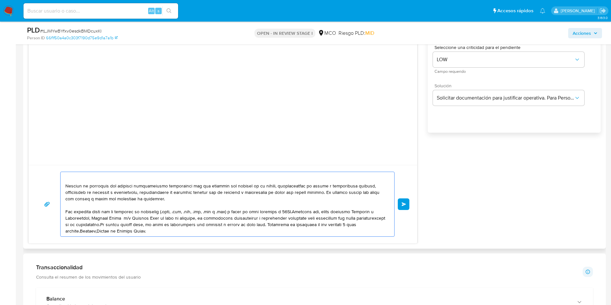
click at [291, 211] on textarea at bounding box center [225, 204] width 321 height 64
click at [133, 225] on textarea at bounding box center [225, 204] width 321 height 64
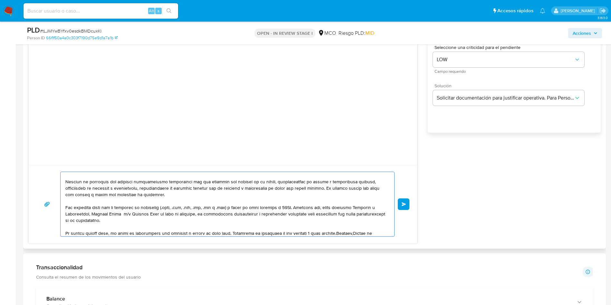
scroll to position [69, 0]
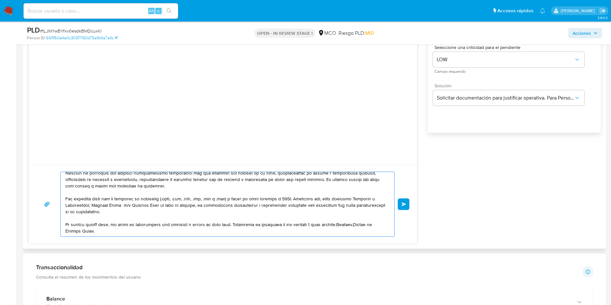
click at [232, 224] on textarea at bounding box center [225, 204] width 321 height 64
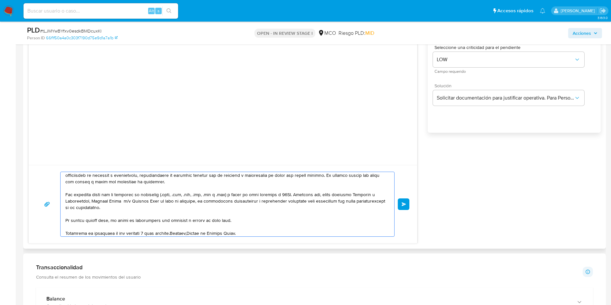
click at [175, 232] on textarea at bounding box center [225, 204] width 321 height 64
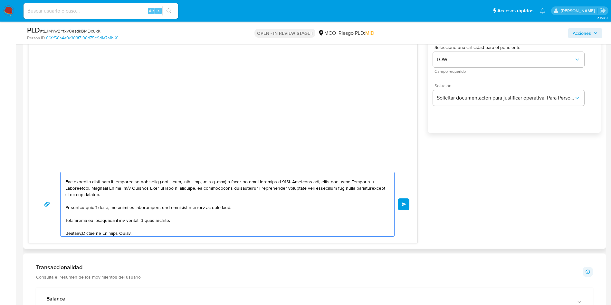
click at [83, 232] on textarea at bounding box center [225, 204] width 321 height 64
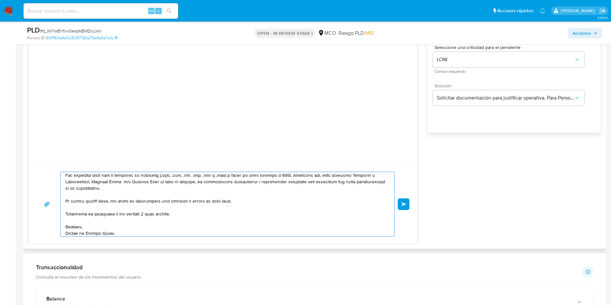
click at [138, 233] on textarea at bounding box center [225, 204] width 321 height 64
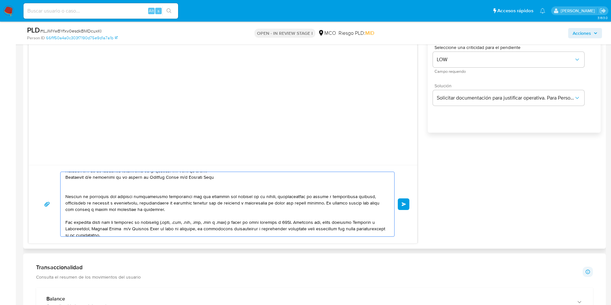
scroll to position [0, 0]
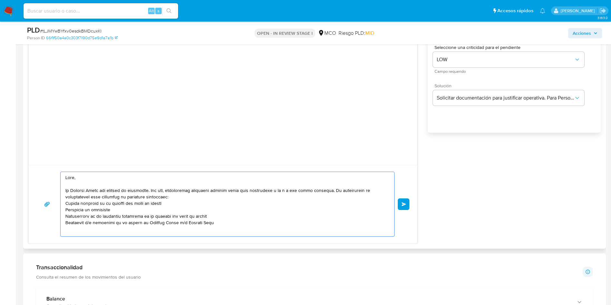
click at [99, 229] on textarea at bounding box center [225, 204] width 321 height 64
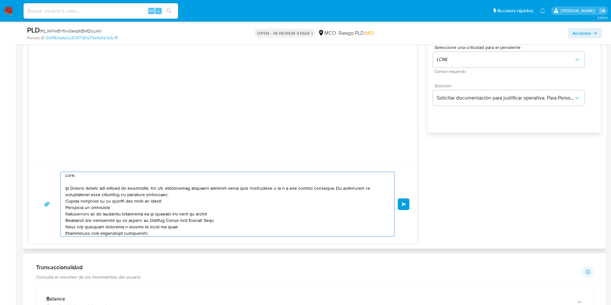
click at [88, 230] on textarea at bounding box center [225, 204] width 321 height 64
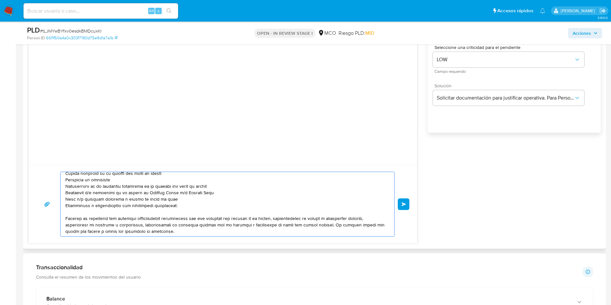
scroll to position [51, 0]
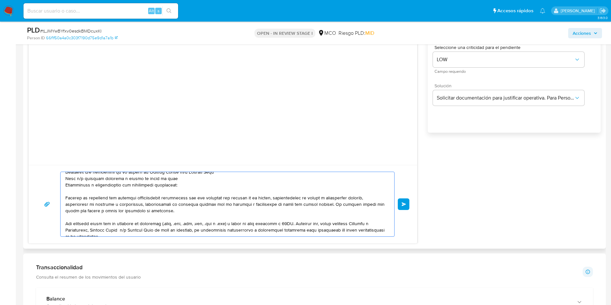
drag, startPoint x: 100, startPoint y: 181, endPoint x: 102, endPoint y: 186, distance: 5.5
click at [180, 185] on textarea at bounding box center [225, 204] width 321 height 64
click at [189, 185] on textarea at bounding box center [225, 204] width 321 height 64
click at [267, 184] on textarea at bounding box center [225, 204] width 321 height 64
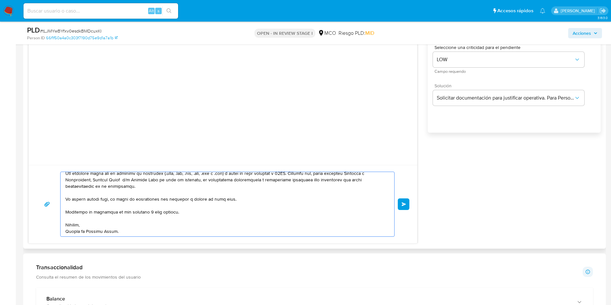
scroll to position [101, 0]
type textarea "Hola, En Mercado Libre nos importa tu seguridad. Por eso, necesitamos verificar…"
click at [399, 204] on button "Enviar" at bounding box center [404, 204] width 12 height 12
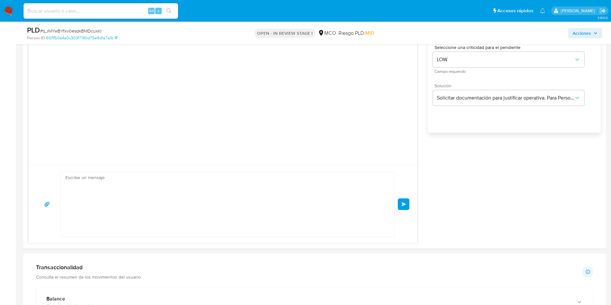
scroll to position [71, 0]
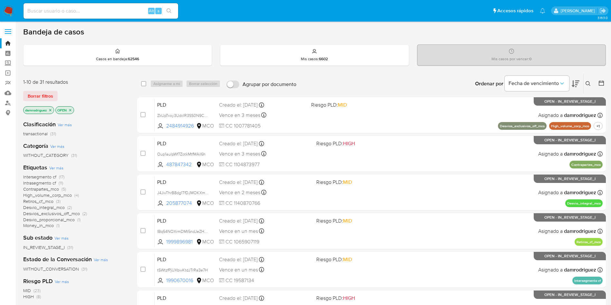
click at [11, 7] on img at bounding box center [8, 10] width 11 height 11
click at [44, 202] on span "Retiros_cf_mco" at bounding box center [38, 201] width 30 height 6
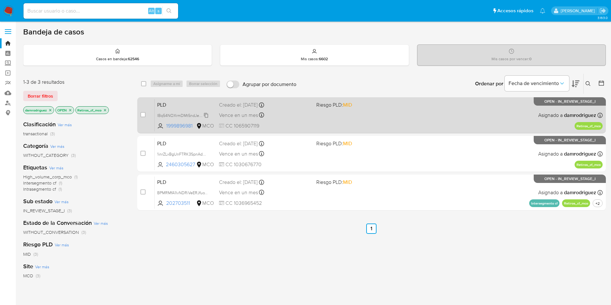
click at [166, 114] on span "IBq54NOXrmDMt5ndJeZHok5J" at bounding box center [184, 114] width 55 height 7
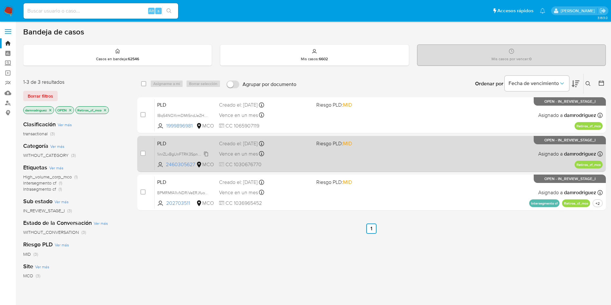
click at [184, 152] on span "1inrZLxBgUnFTRK3SpnAdwx6" at bounding box center [183, 153] width 52 height 7
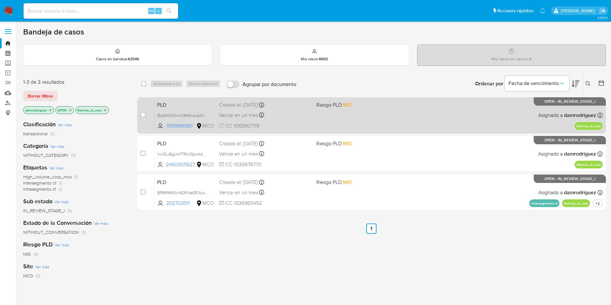
click at [181, 105] on span "PLD" at bounding box center [185, 104] width 57 height 8
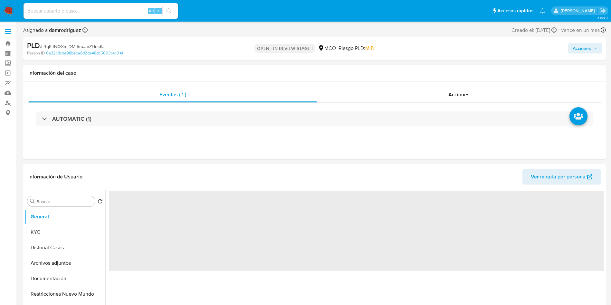
select select "10"
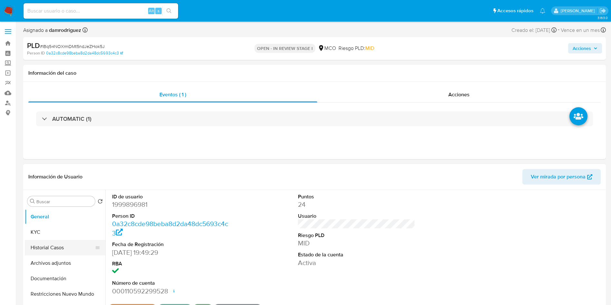
click at [51, 243] on button "Historial Casos" at bounding box center [62, 247] width 75 height 15
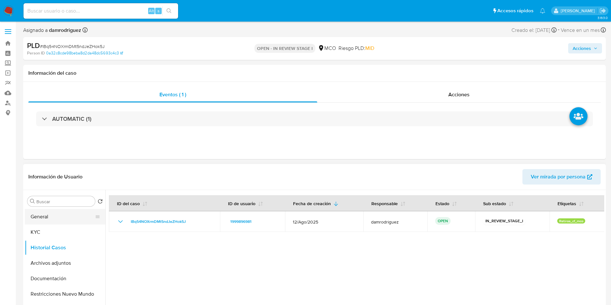
click at [47, 216] on button "General" at bounding box center [62, 216] width 75 height 15
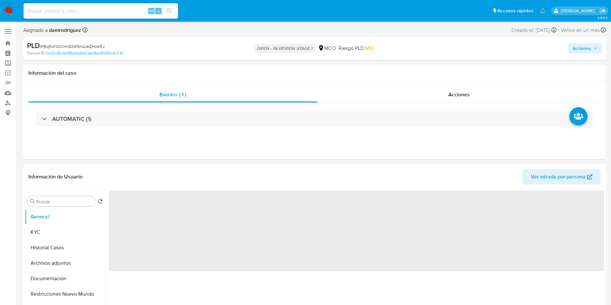
scroll to position [48, 0]
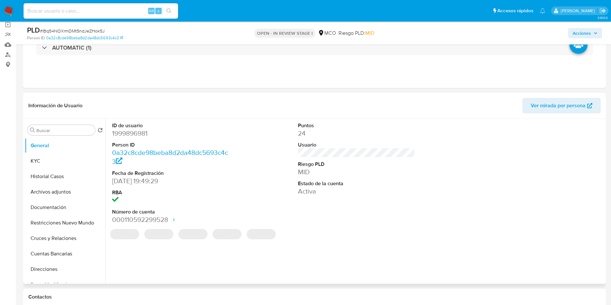
click at [137, 130] on dd "1999896981" at bounding box center [170, 133] width 117 height 9
copy dd "1999896981"
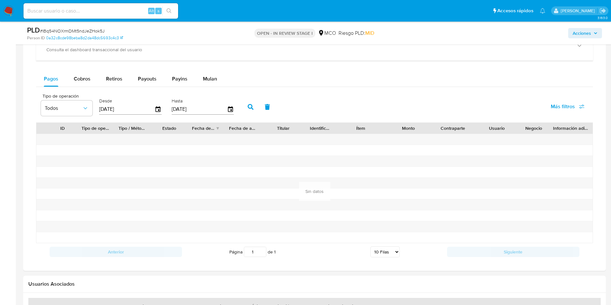
scroll to position [531, 0]
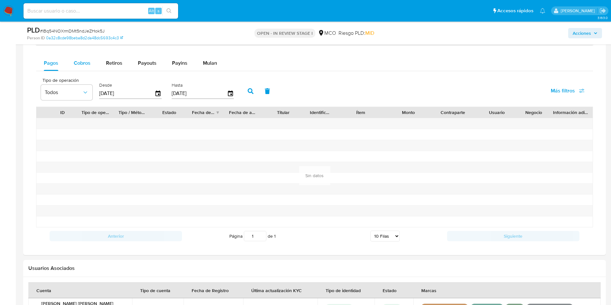
click at [82, 63] on span "Cobros" at bounding box center [82, 62] width 17 height 7
select select "10"
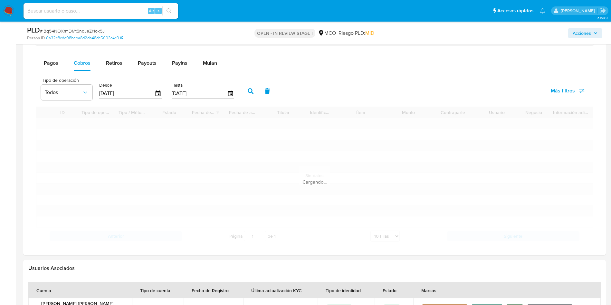
click at [291, 58] on div "Pagos Cobros Retiros Payouts Payins Mulan" at bounding box center [314, 62] width 557 height 15
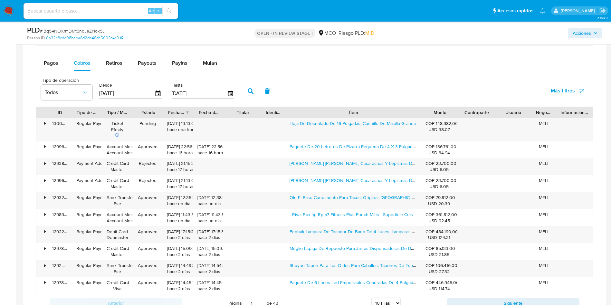
drag, startPoint x: 386, startPoint y: 109, endPoint x: 471, endPoint y: 111, distance: 85.6
click at [471, 111] on div "ID Tipo de operación Tipo / Método Estado Fecha de creación Fecha de aprobación…" at bounding box center [314, 112] width 556 height 11
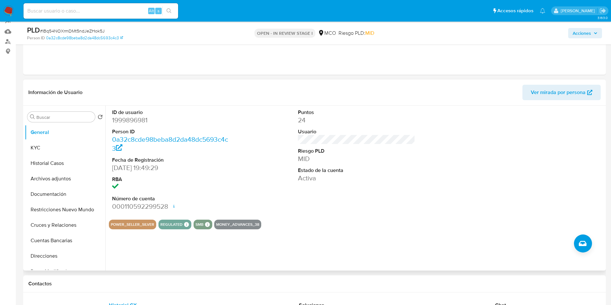
scroll to position [97, 0]
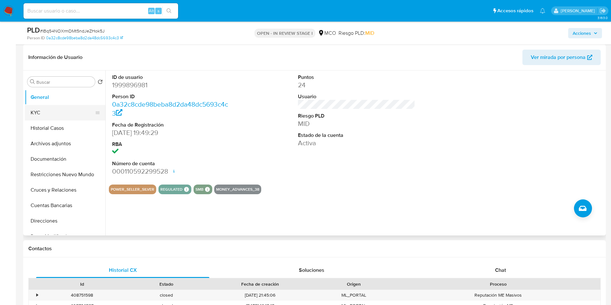
click at [38, 113] on button "KYC" at bounding box center [62, 112] width 75 height 15
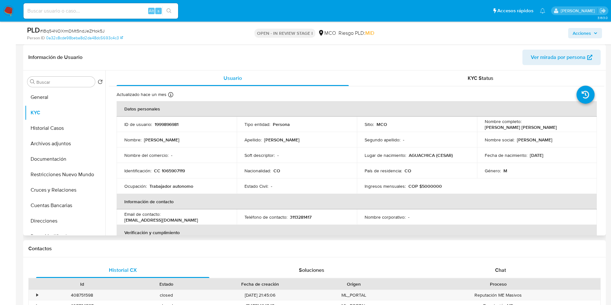
drag, startPoint x: 571, startPoint y: 125, endPoint x: 591, endPoint y: 125, distance: 19.6
click at [591, 125] on td "Nombre completo : Harold Armando Mora Parales" at bounding box center [537, 124] width 120 height 15
click at [557, 125] on p "Harold Armando Mora Parales" at bounding box center [520, 127] width 72 height 6
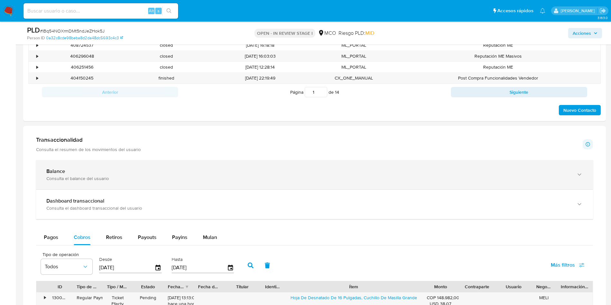
scroll to position [386, 0]
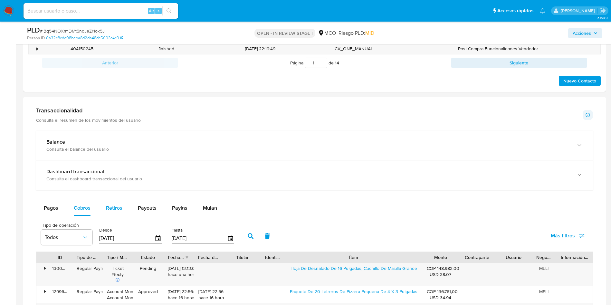
click at [112, 208] on span "Retiros" at bounding box center [114, 207] width 16 height 7
select select "10"
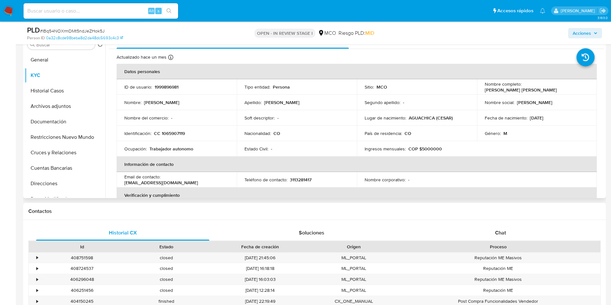
scroll to position [145, 0]
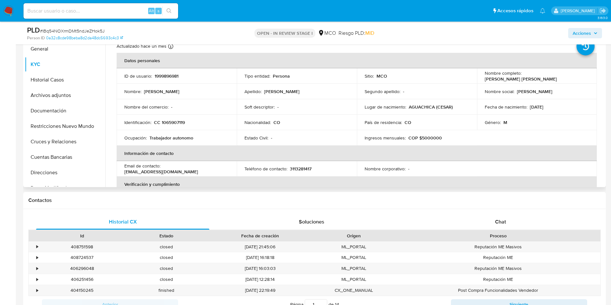
click at [178, 121] on p "CC 1065907119" at bounding box center [169, 122] width 31 height 6
copy p "1065907119"
click at [317, 199] on h1 "Contactos" at bounding box center [314, 200] width 572 height 6
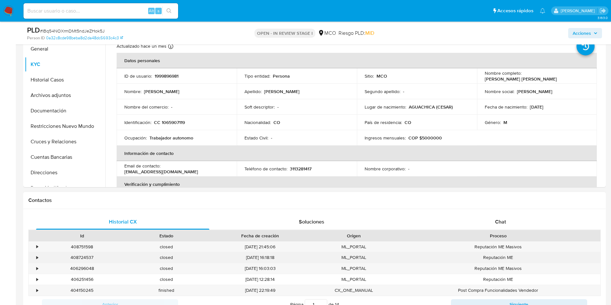
scroll to position [241, 0]
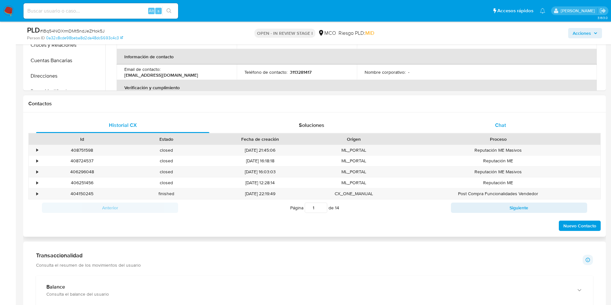
click at [489, 123] on div "Chat" at bounding box center [500, 124] width 173 height 15
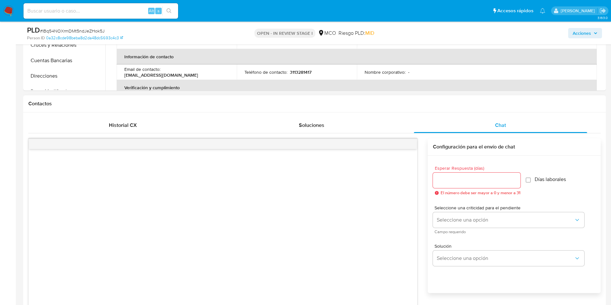
click at [482, 178] on input "Esperar Respuesta (días)" at bounding box center [477, 180] width 88 height 8
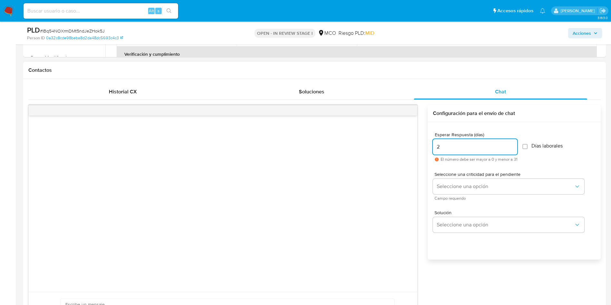
scroll to position [290, 0]
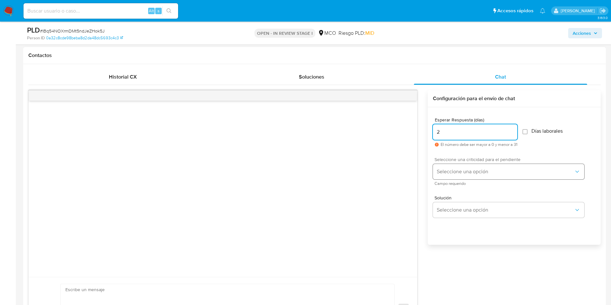
type input "2"
click at [477, 175] on button "Seleccione una opción" at bounding box center [508, 171] width 151 height 15
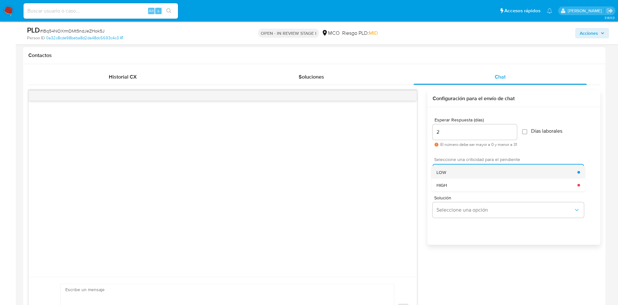
click at [451, 175] on div "LOW" at bounding box center [507, 172] width 141 height 13
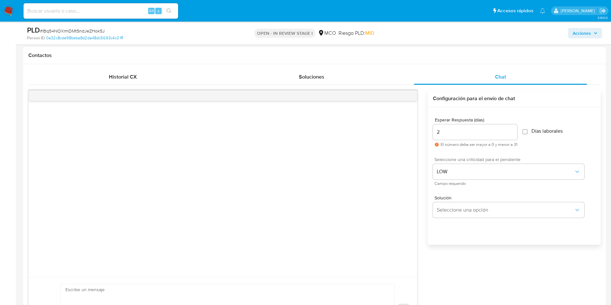
click at [459, 218] on div "Solución Seleccione una opción" at bounding box center [514, 207] width 163 height 35
click at [456, 207] on span "Seleccione una opción" at bounding box center [505, 210] width 137 height 6
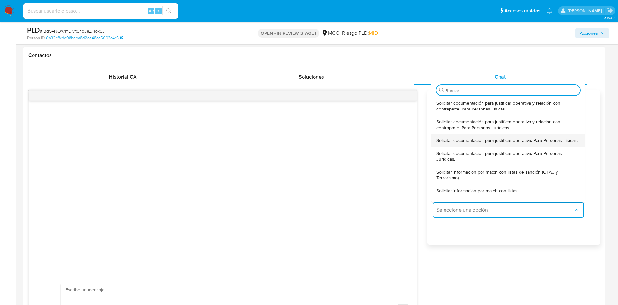
click at [458, 143] on span "Solicitar documentación para justificar operativa. Para Personas Físicas." at bounding box center [507, 140] width 141 height 6
type textarea "Hola, En Mercado Libre nos importa tu seguridad. Por eso, necesitamos verificar…"
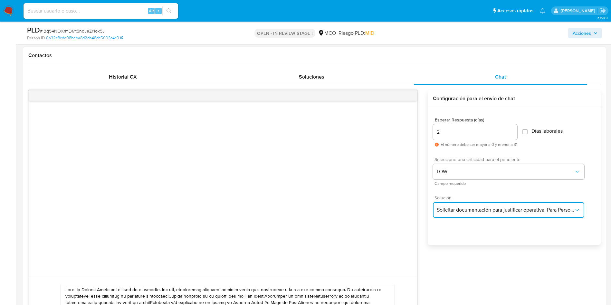
scroll to position [338, 0]
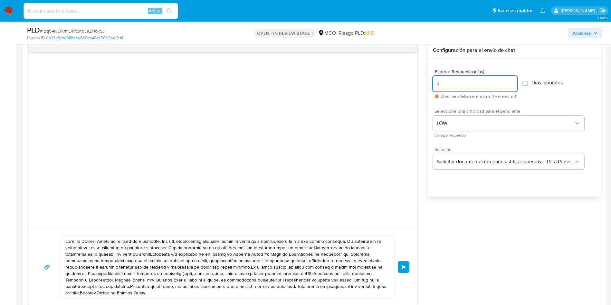
drag, startPoint x: 457, startPoint y: 80, endPoint x: 382, endPoint y: 78, distance: 74.4
click at [383, 78] on div "Enviar Configuración para el envío de chat Esperar Respuesta (días) 2 El número…" at bounding box center [314, 173] width 572 height 263
type input "3"
click at [543, 77] on div "Esperar Respuesta (días) 3 El número debe ser mayor a 0 y menor a 31 Días labor…" at bounding box center [514, 84] width 163 height 40
click at [543, 82] on span "Días laborales" at bounding box center [546, 83] width 31 height 6
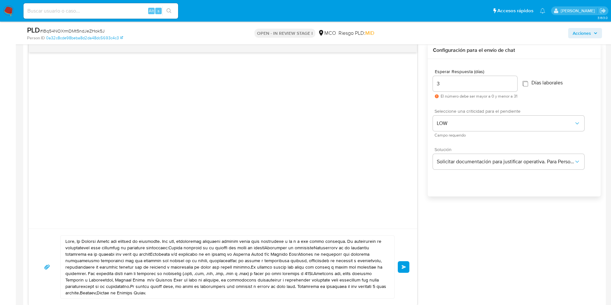
click at [527, 82] on input "Días laborales" at bounding box center [524, 83] width 5 height 5
checkbox input "true"
click at [547, 93] on div "Esperar Respuesta (días) 3 El número debe ser mayor a 0 y menor a 31 Días labor…" at bounding box center [514, 84] width 163 height 40
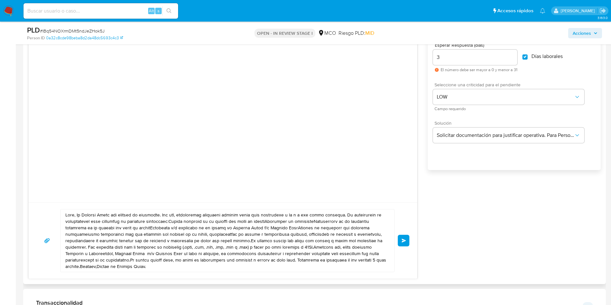
scroll to position [386, 0]
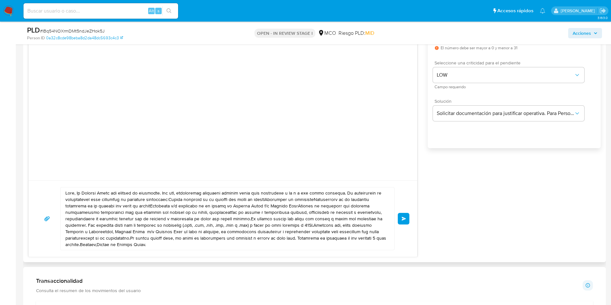
click at [78, 193] on textarea at bounding box center [225, 218] width 321 height 62
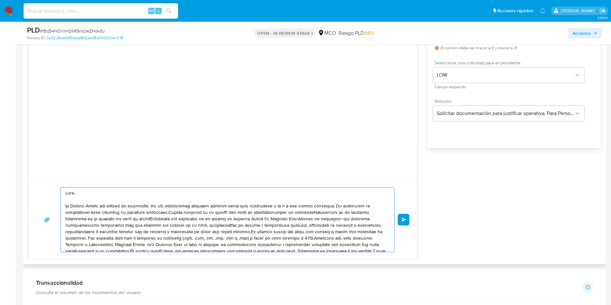
click at [168, 211] on textarea at bounding box center [225, 219] width 321 height 64
click at [171, 218] on textarea at bounding box center [225, 219] width 321 height 64
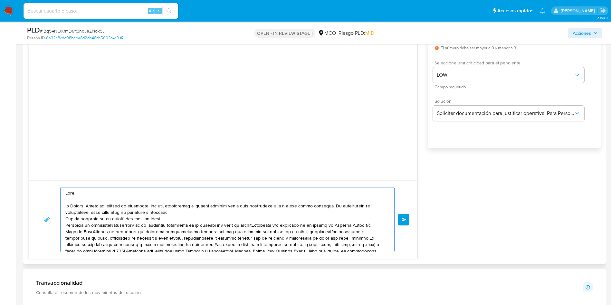
click at [115, 226] on textarea at bounding box center [225, 219] width 321 height 64
click at [211, 230] on textarea at bounding box center [225, 219] width 321 height 64
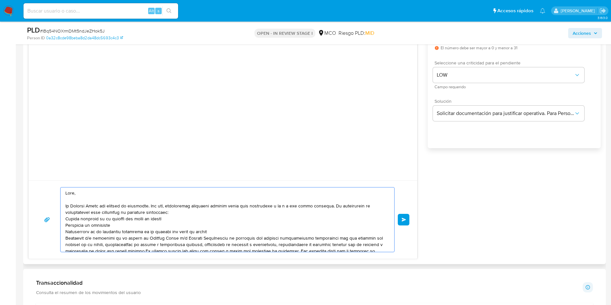
click at [210, 238] on textarea at bounding box center [225, 219] width 321 height 64
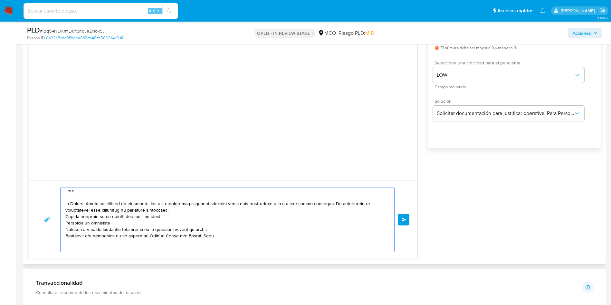
scroll to position [9, 0]
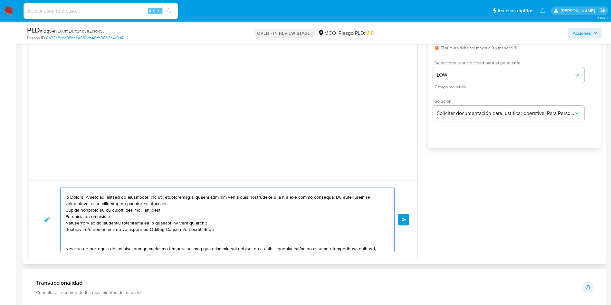
click at [105, 237] on textarea at bounding box center [225, 219] width 321 height 64
paste textarea "Jaisoon Valencia Cruz"
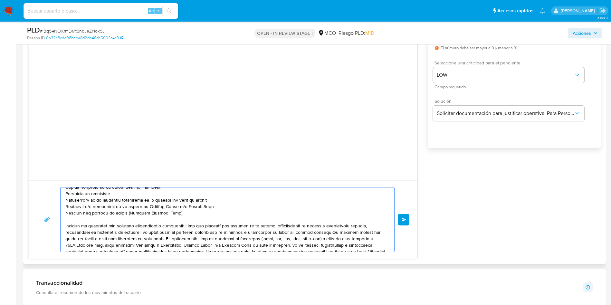
scroll to position [43, 0]
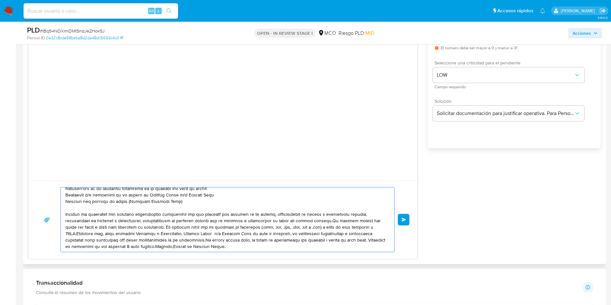
click at [322, 221] on textarea at bounding box center [225, 219] width 321 height 64
click at [159, 226] on textarea at bounding box center [225, 219] width 321 height 64
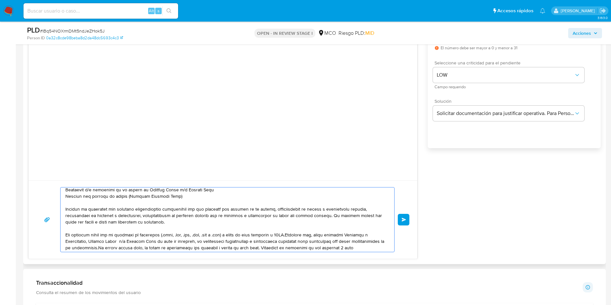
scroll to position [56, 0]
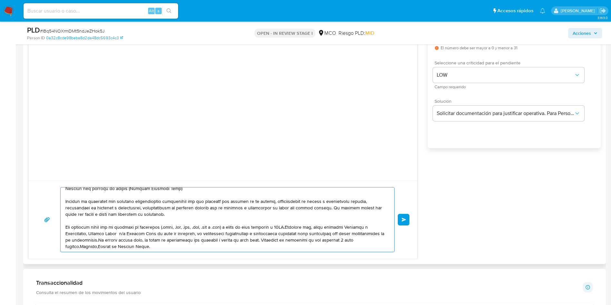
click at [292, 228] on textarea at bounding box center [225, 219] width 321 height 64
click at [131, 240] on textarea at bounding box center [225, 219] width 321 height 64
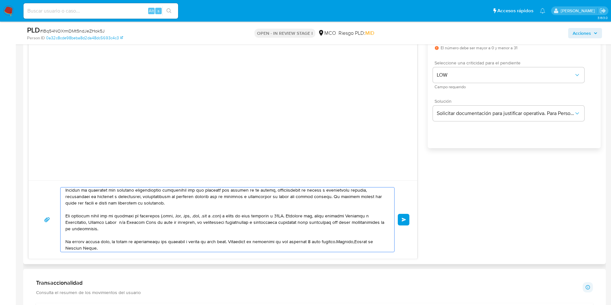
scroll to position [69, 0]
click at [232, 240] on textarea at bounding box center [225, 219] width 321 height 64
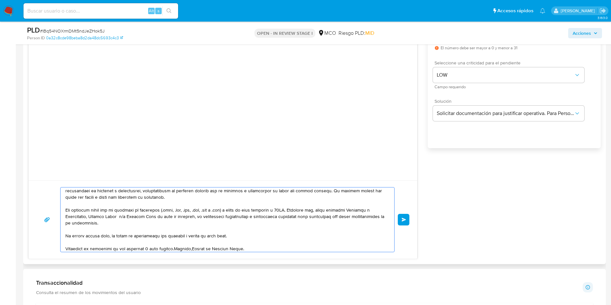
scroll to position [75, 0]
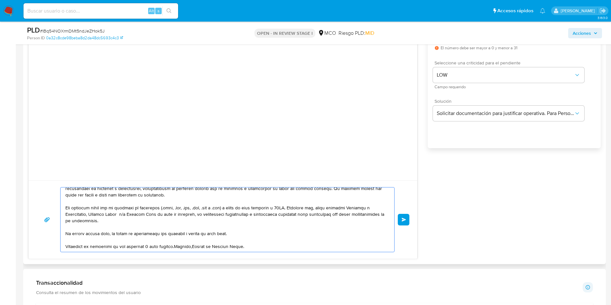
click at [176, 247] on textarea at bounding box center [225, 219] width 321 height 64
click at [175, 246] on textarea at bounding box center [225, 219] width 321 height 64
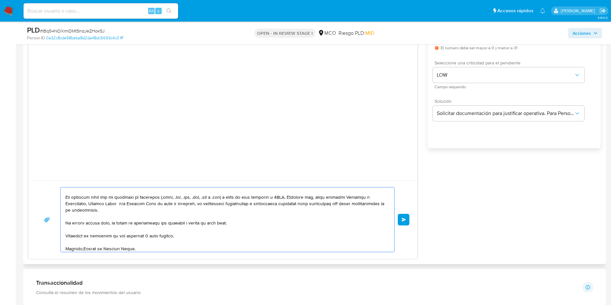
click at [83, 249] on textarea at bounding box center [225, 219] width 321 height 64
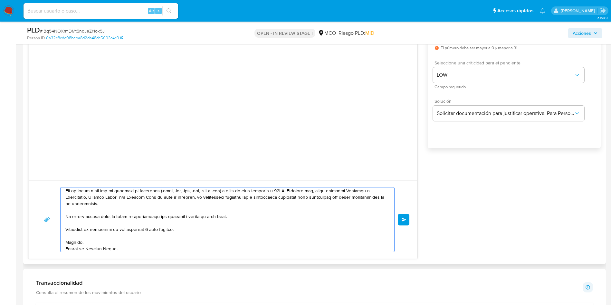
click at [141, 250] on textarea at bounding box center [225, 219] width 321 height 64
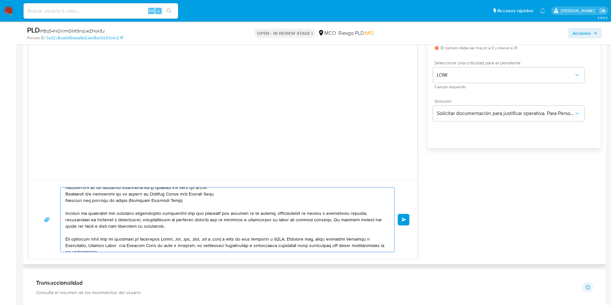
scroll to position [0, 0]
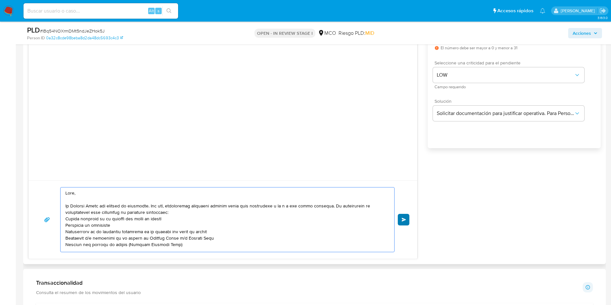
type textarea "Hola, En Mercado Libre nos importa tu seguridad. Por eso, necesitamos verificar…"
click at [405, 217] on button "Enviar" at bounding box center [404, 220] width 12 height 12
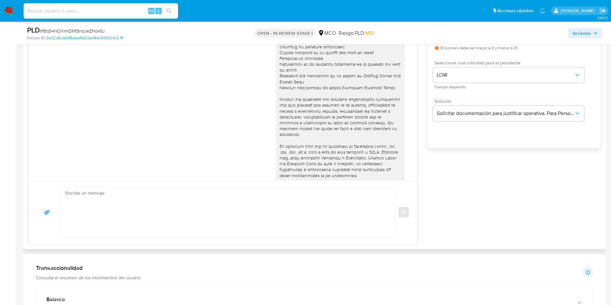
scroll to position [60, 0]
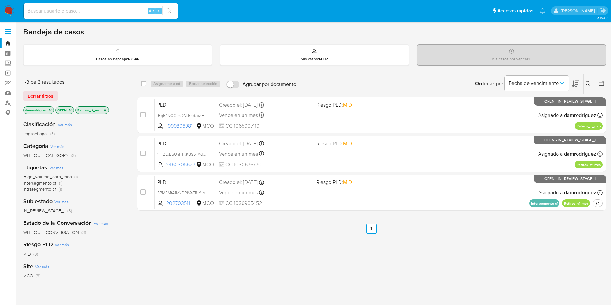
click at [5, 8] on img at bounding box center [8, 10] width 11 height 11
